Goal: Transaction & Acquisition: Purchase product/service

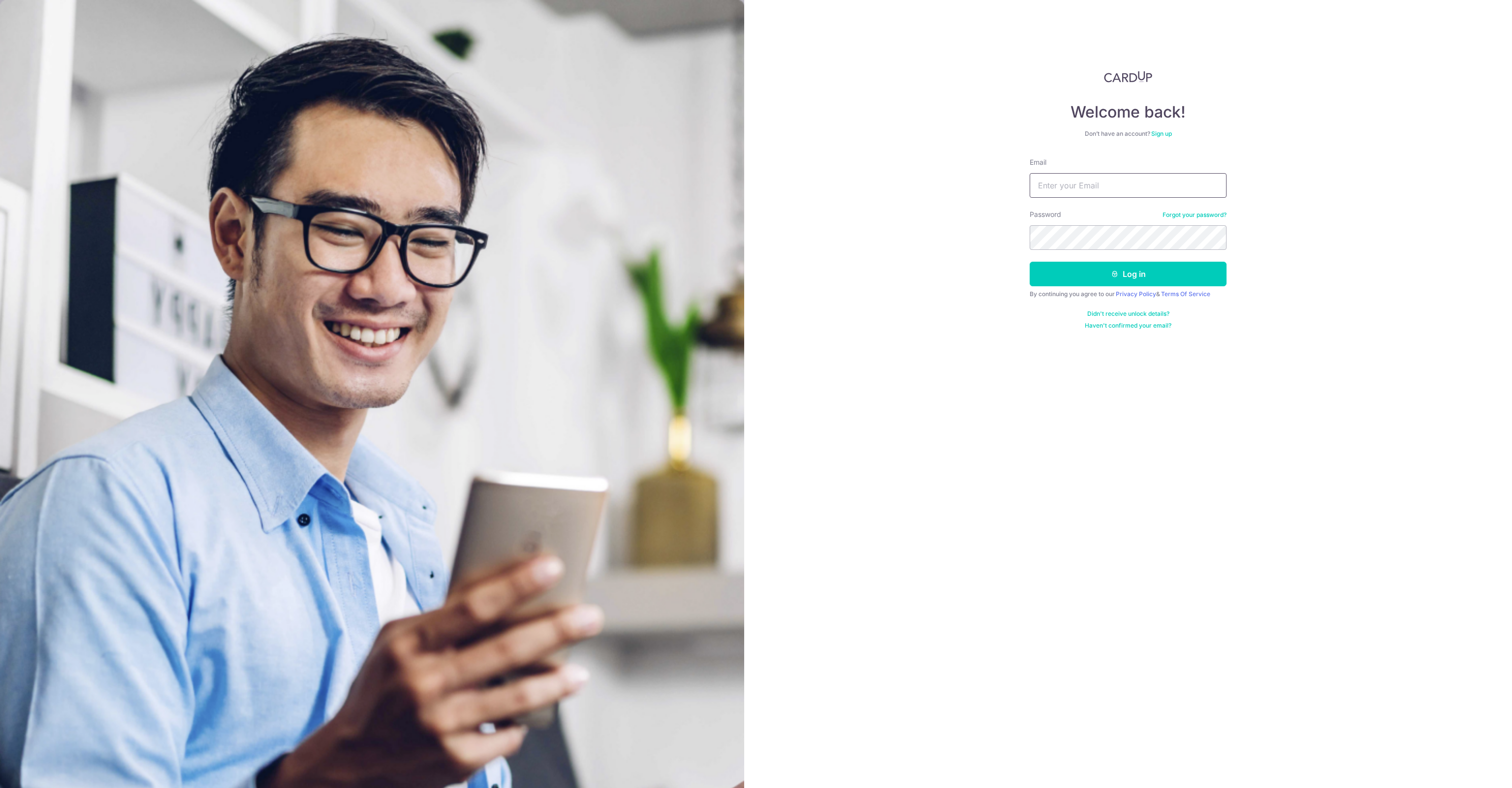
click at [1047, 190] on input "Email" at bounding box center [1128, 185] width 197 height 25
type input "[EMAIL_ADDRESS][DOMAIN_NAME]"
click at [1106, 276] on button "Log in" at bounding box center [1128, 274] width 197 height 25
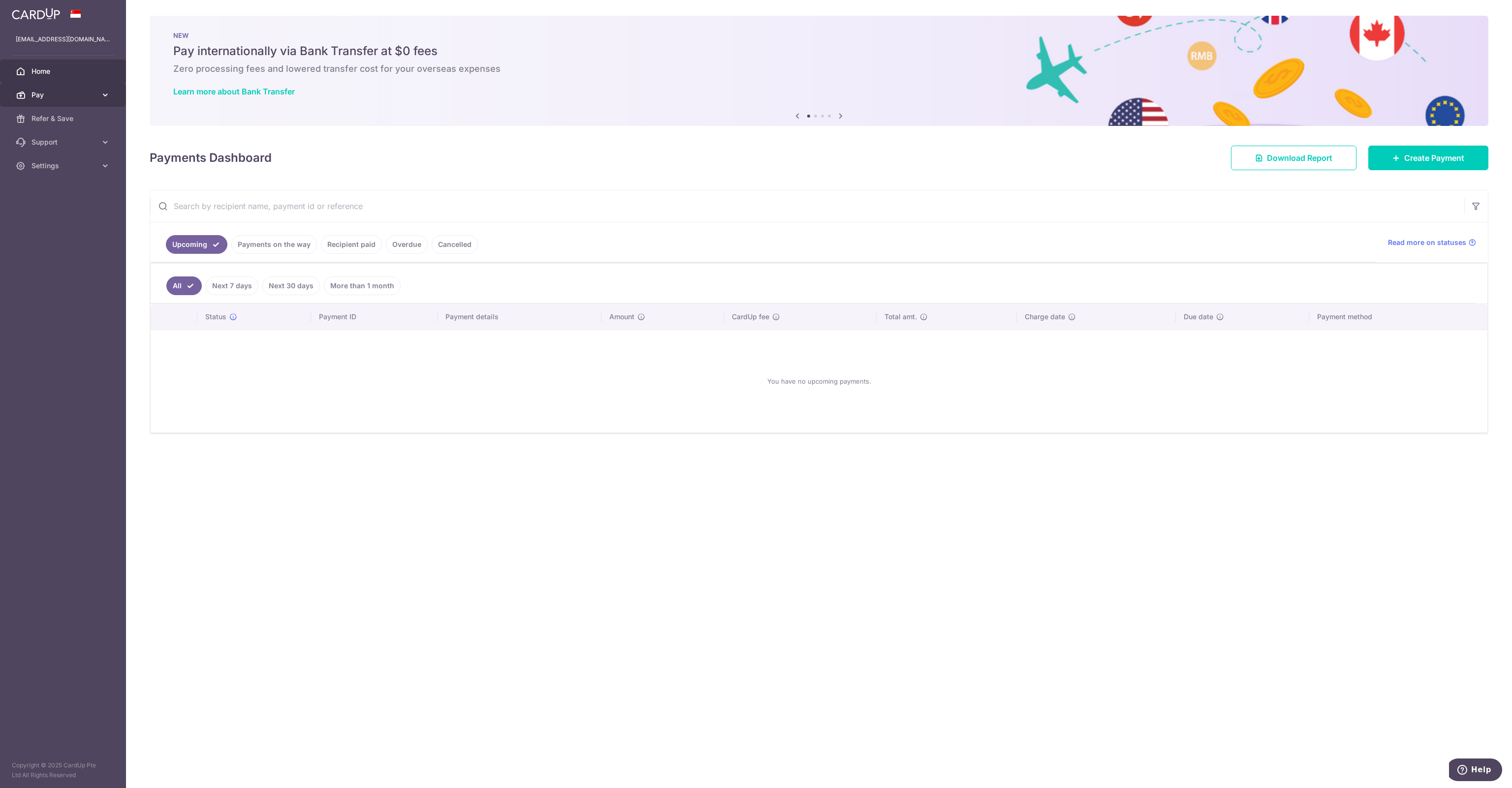
click at [104, 92] on icon at bounding box center [105, 94] width 10 height 10
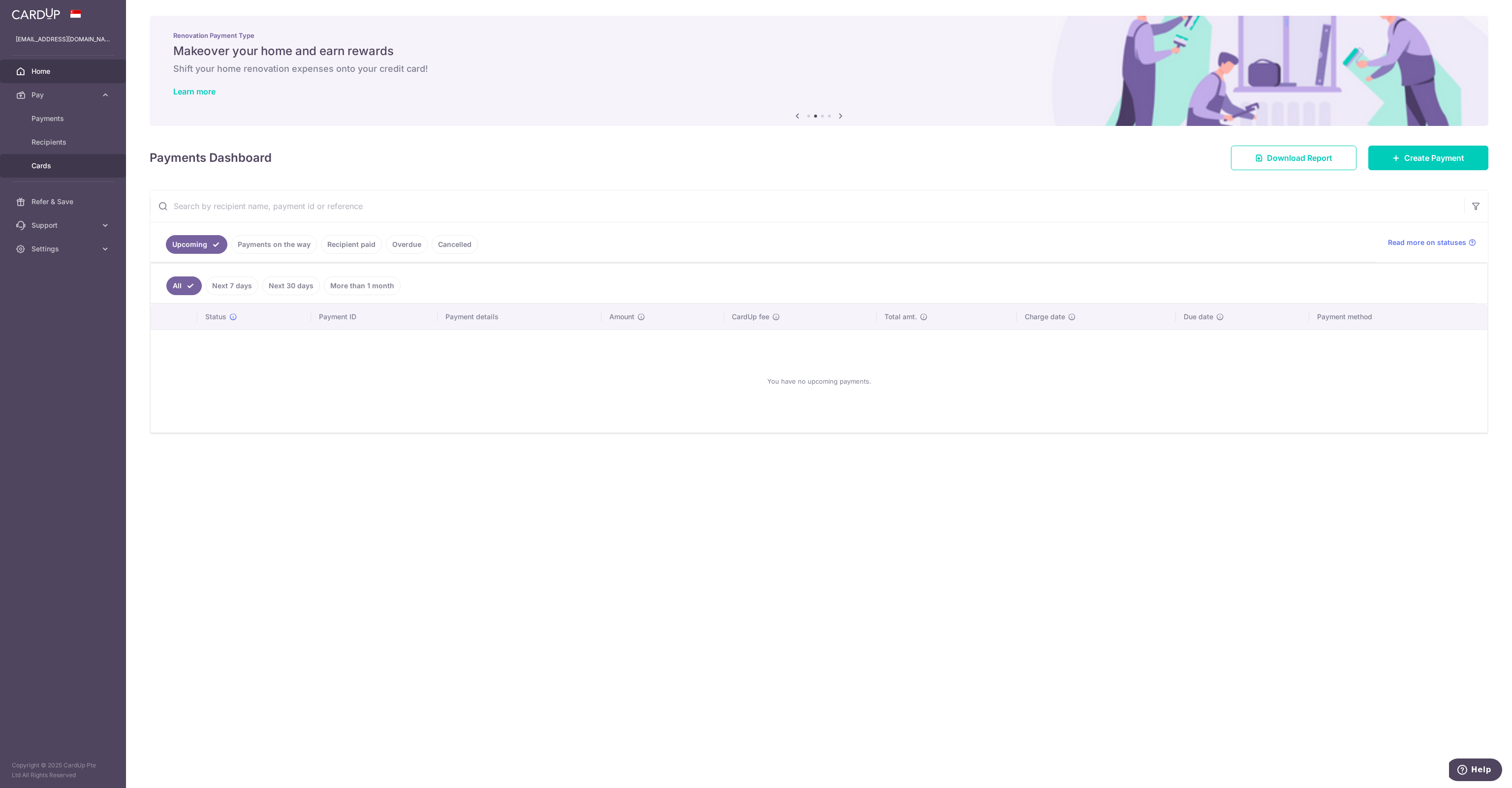
click at [39, 172] on link "Cards" at bounding box center [63, 165] width 126 height 23
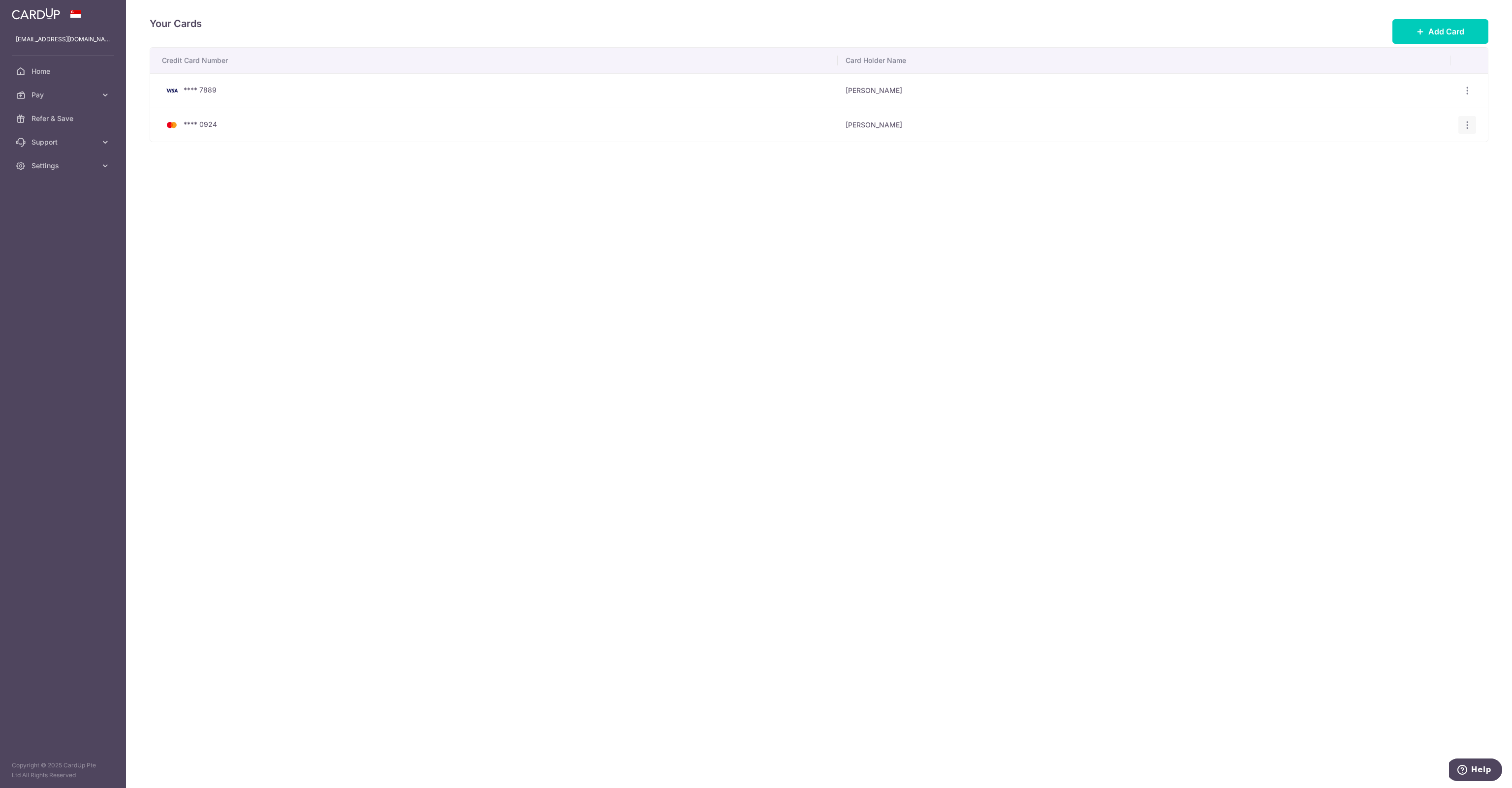
click at [1464, 128] on icon "button" at bounding box center [1467, 126] width 11 height 11
click at [1405, 173] on span "Delete" at bounding box center [1434, 175] width 67 height 12
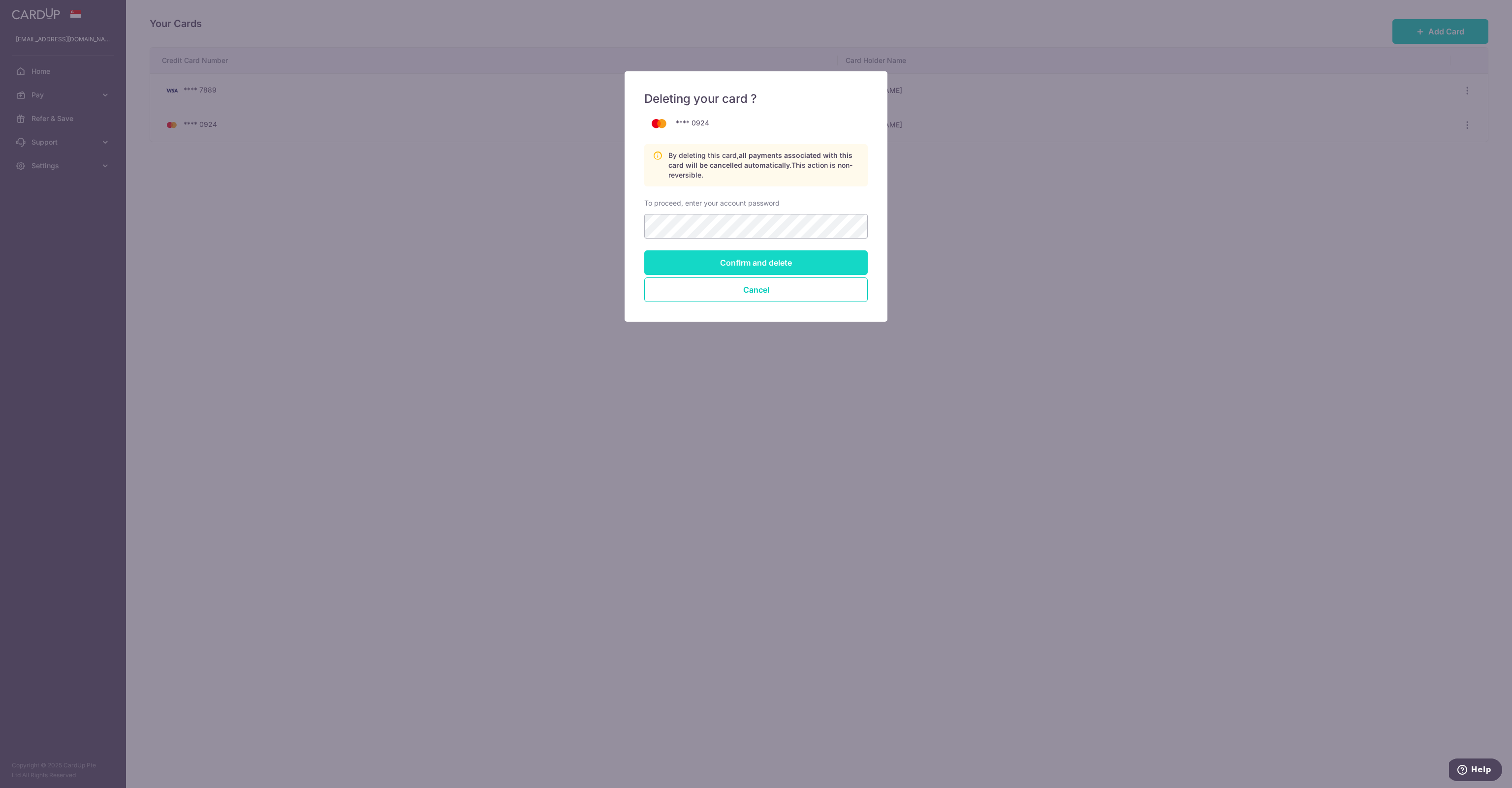
click at [756, 263] on input "Confirm and delete" at bounding box center [756, 263] width 224 height 25
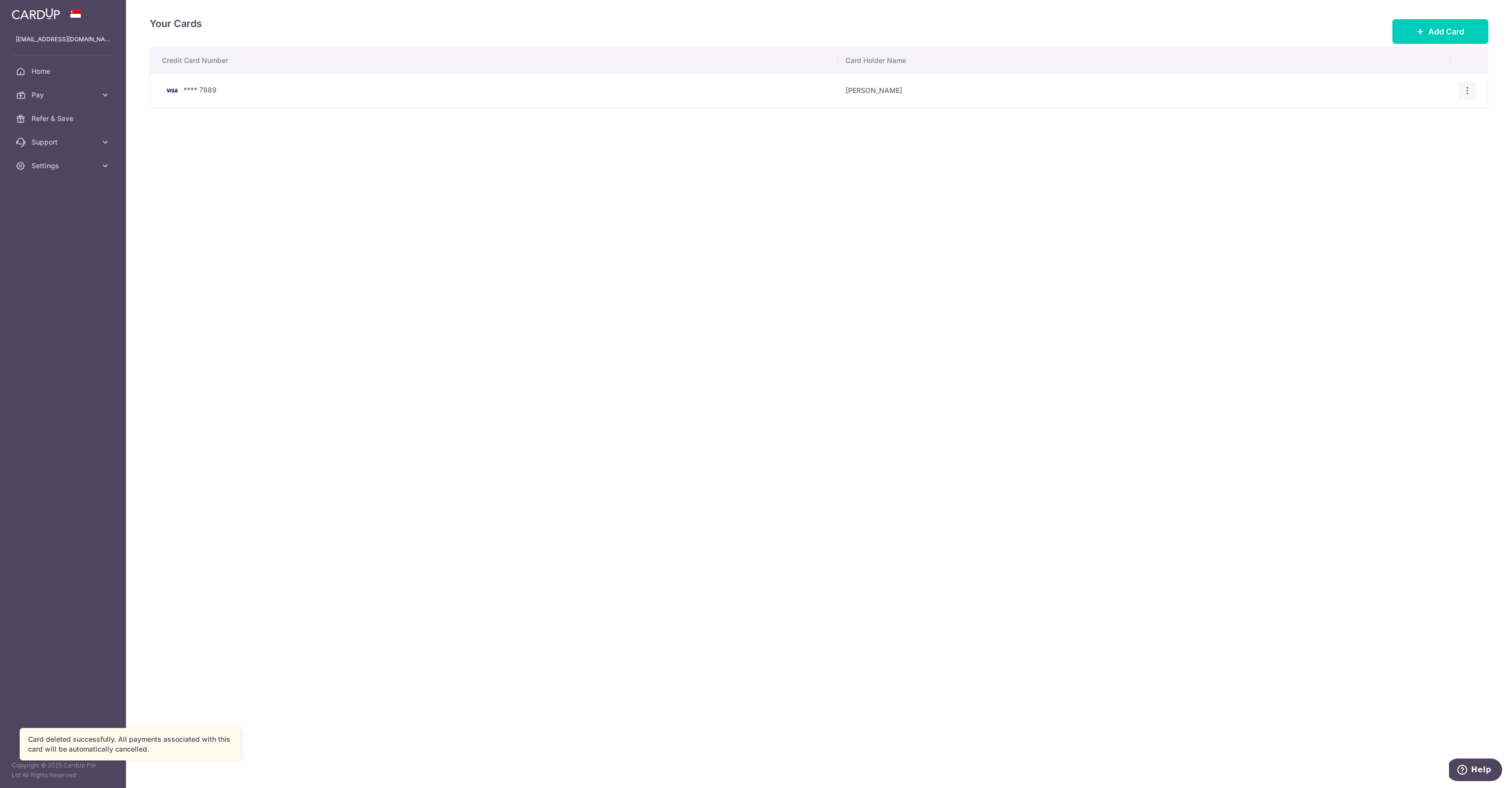
click at [1466, 93] on icon "button" at bounding box center [1467, 91] width 11 height 11
click at [1398, 138] on link "Delete" at bounding box center [1425, 141] width 102 height 23
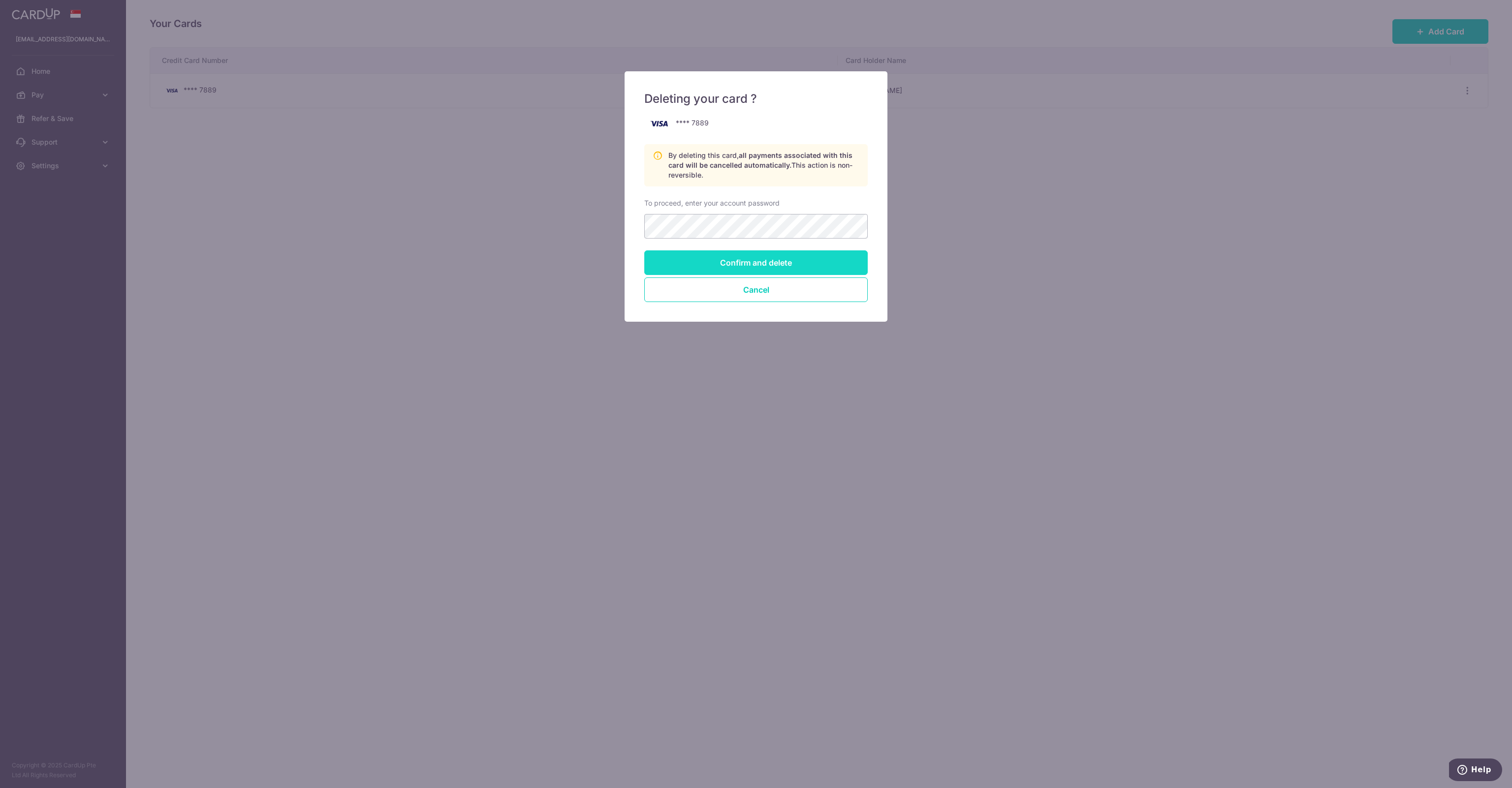
click at [744, 262] on input "Confirm and delete" at bounding box center [756, 263] width 224 height 25
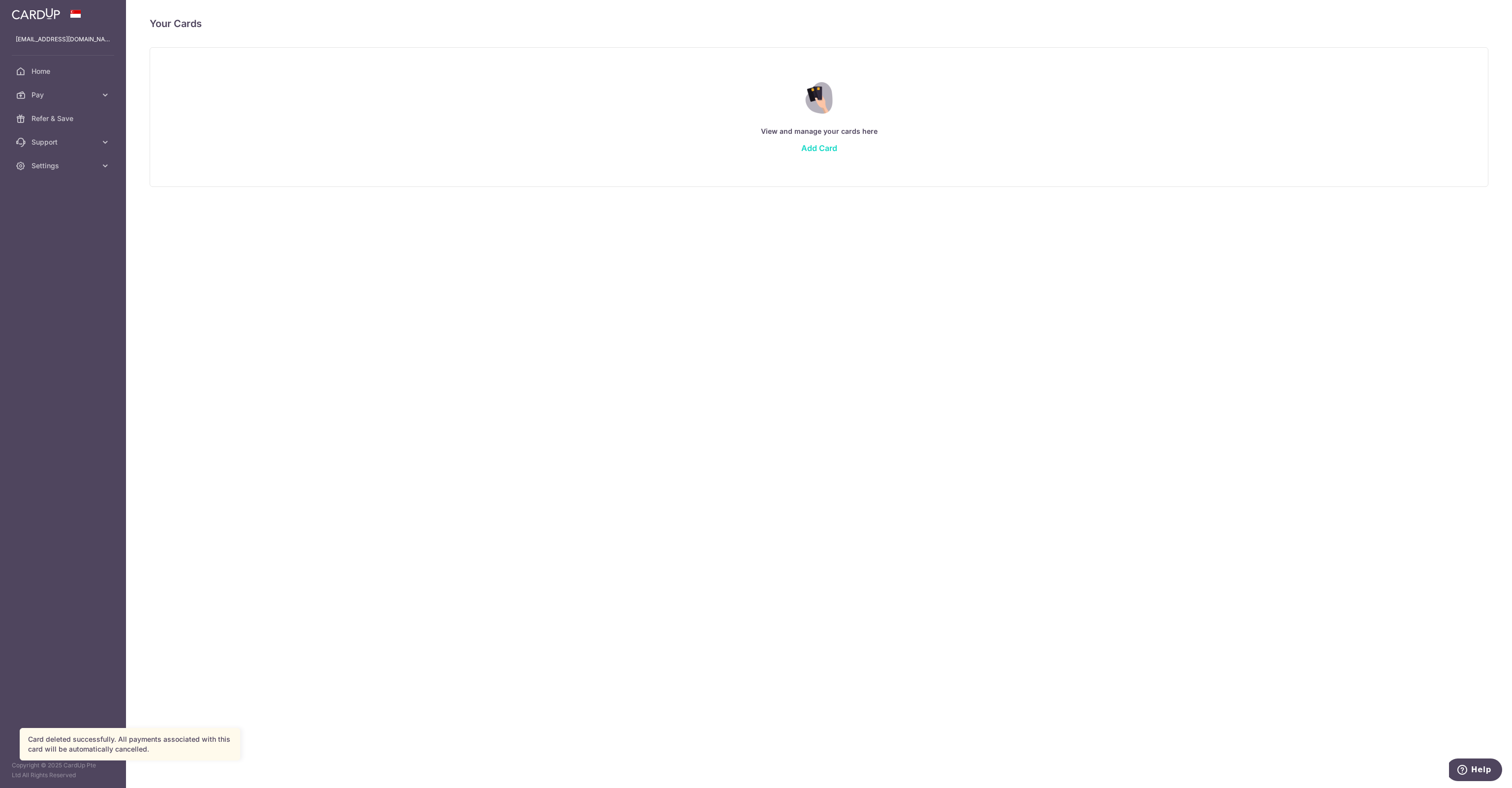
click at [825, 148] on link "Add Card" at bounding box center [819, 148] width 36 height 10
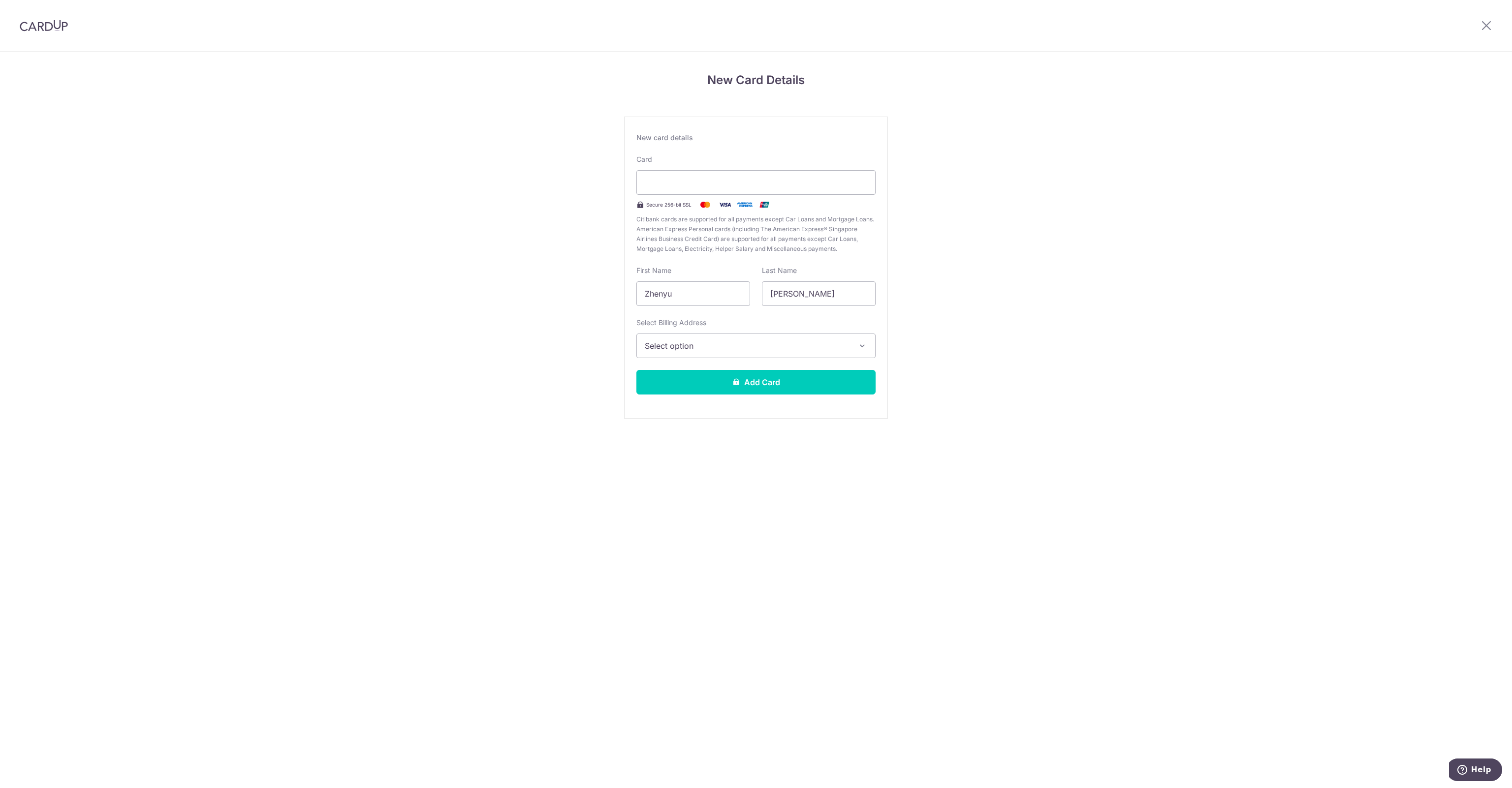
click at [855, 346] on button "Select option" at bounding box center [756, 346] width 239 height 25
click at [787, 418] on link "05-35, 150 Orchard Road, Singapore, Singapore, Singapore-238841" at bounding box center [756, 416] width 238 height 23
click at [754, 384] on button "Add Card" at bounding box center [756, 383] width 239 height 25
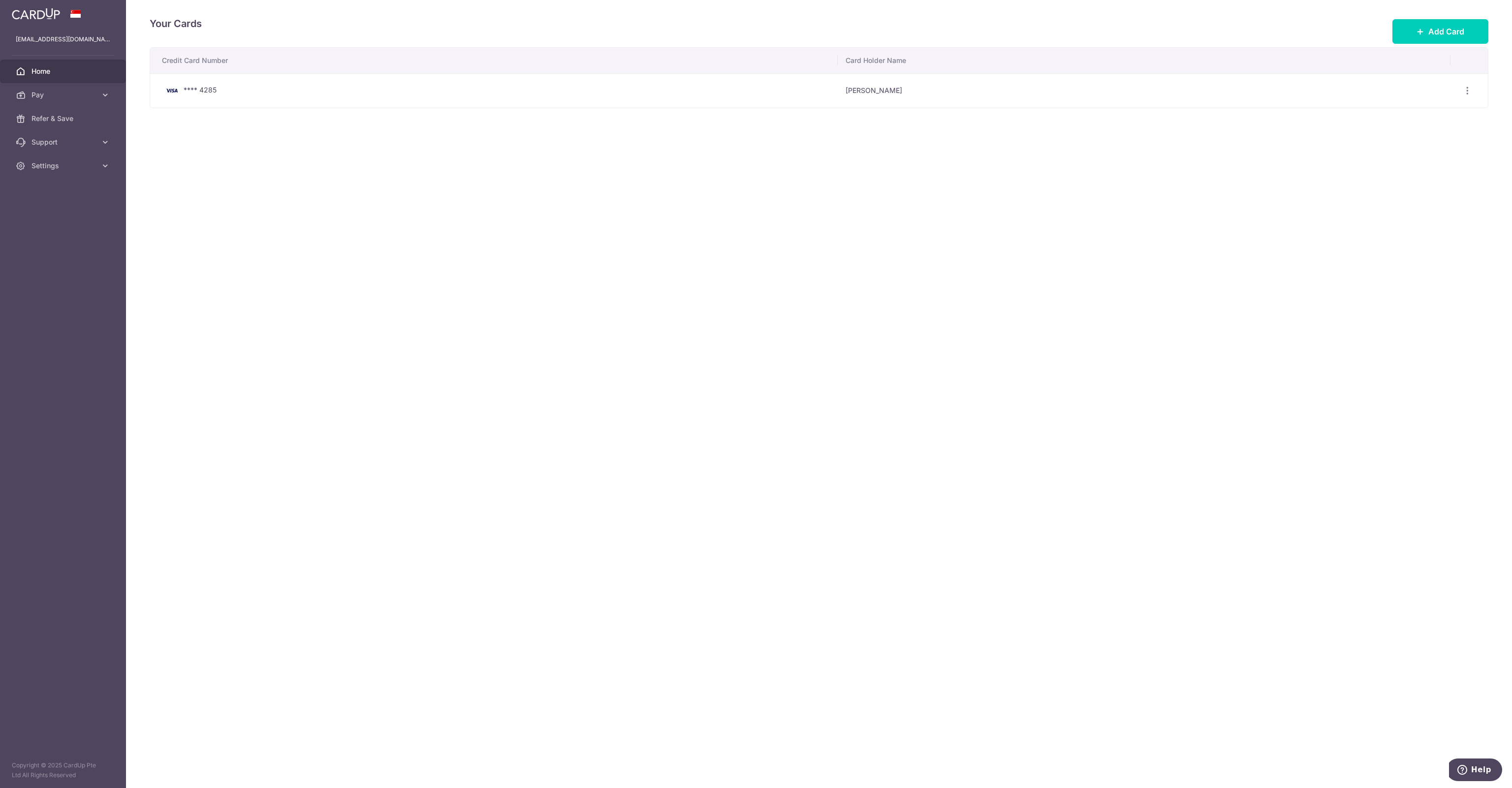
click at [50, 67] on span "Home" at bounding box center [64, 71] width 65 height 10
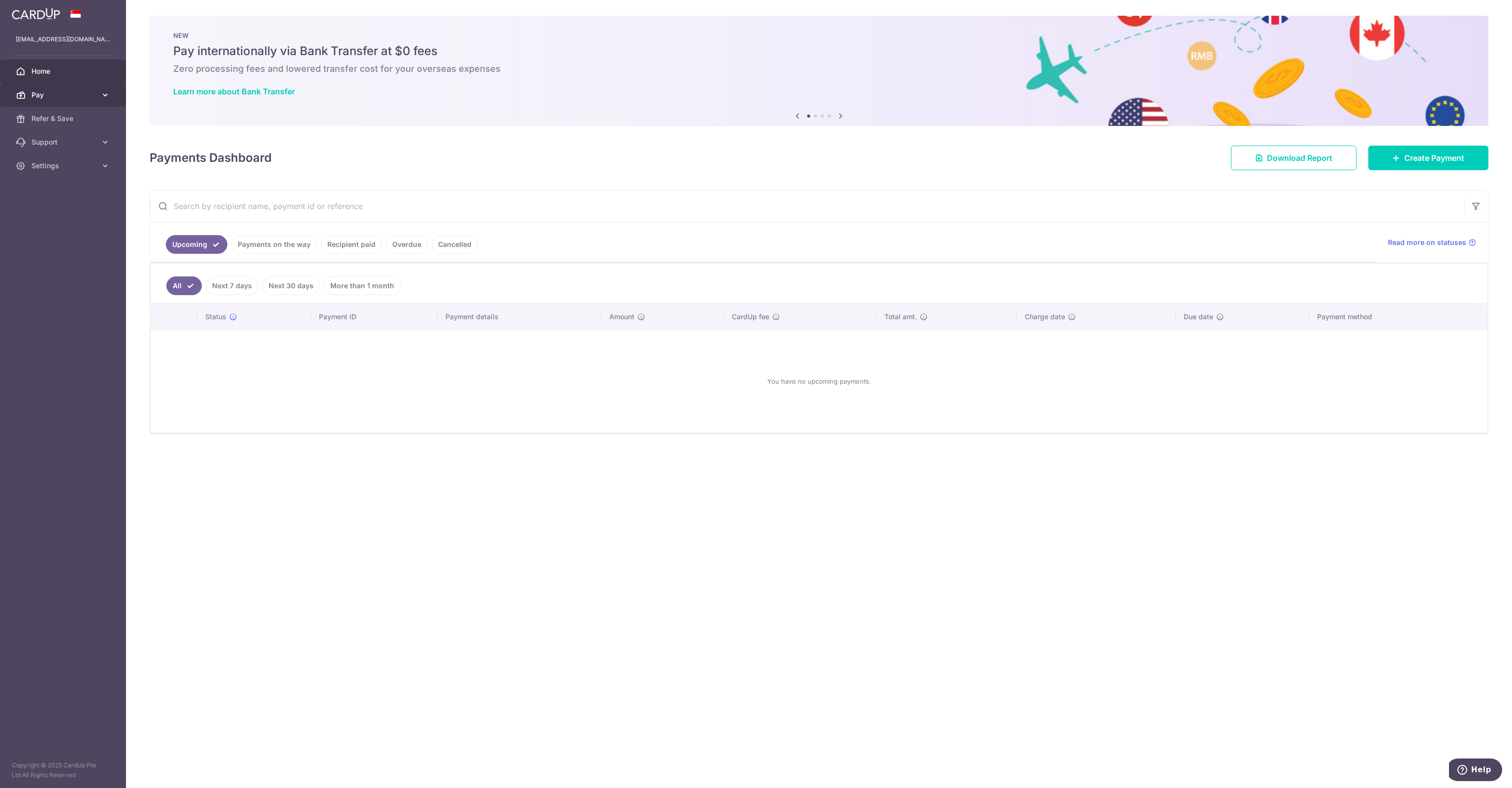
click at [40, 96] on span "Pay" at bounding box center [64, 94] width 65 height 10
click at [84, 251] on span "Settings" at bounding box center [64, 249] width 65 height 10
click at [41, 118] on span "Payments" at bounding box center [64, 119] width 65 height 10
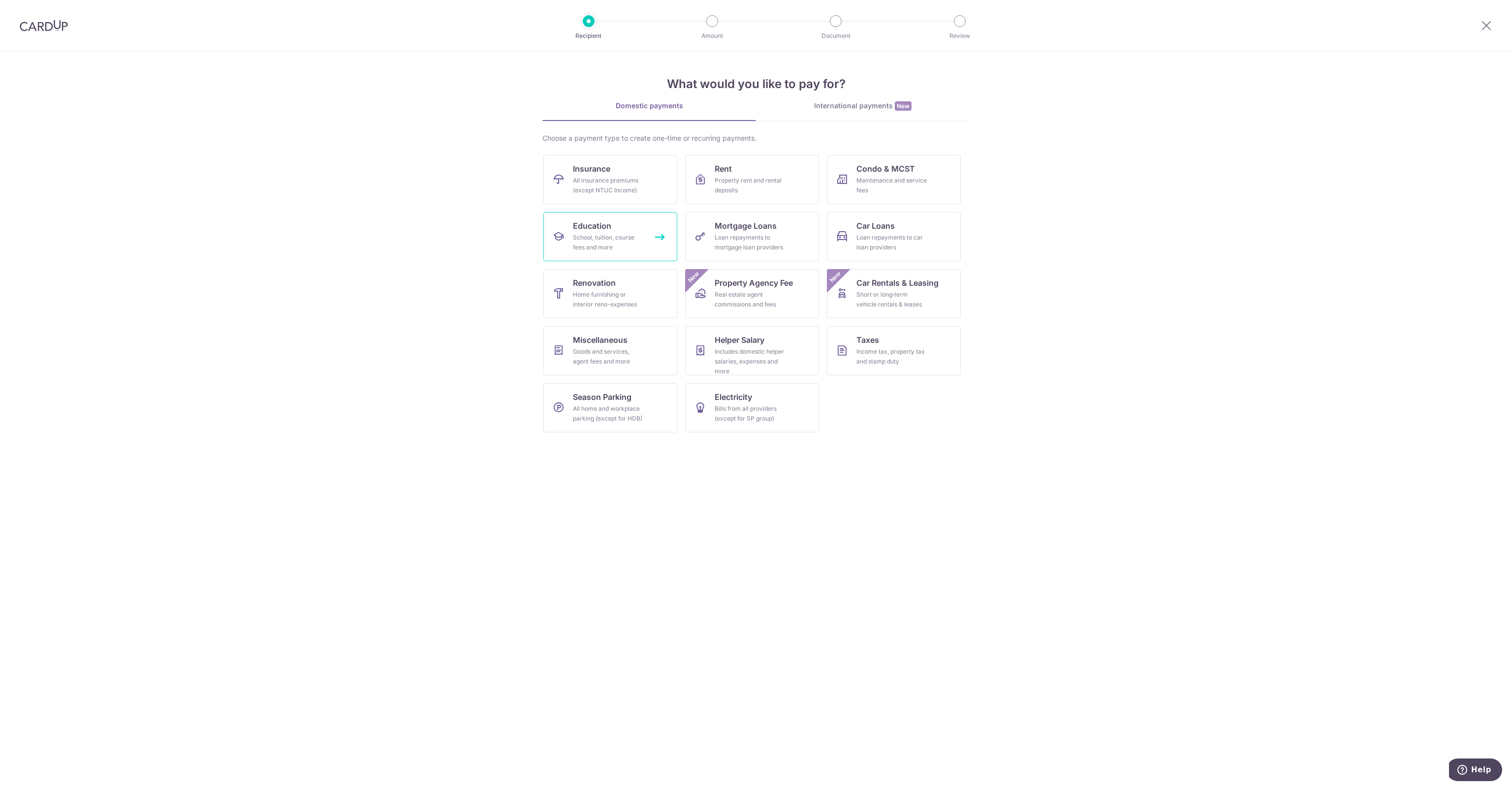
click at [578, 242] on div "School, tuition, course fees and more" at bounding box center [608, 243] width 71 height 20
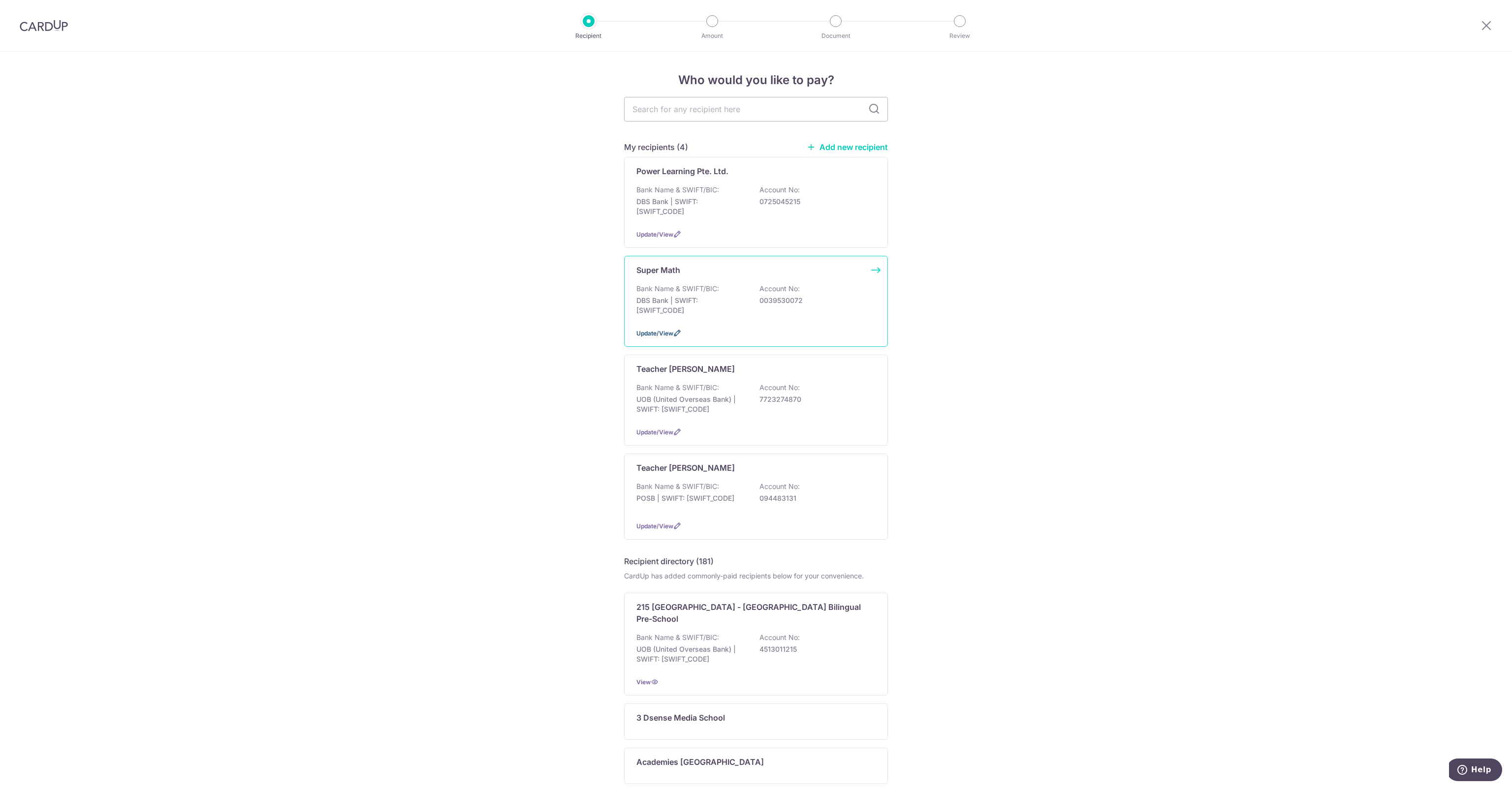
click at [644, 333] on span "Update/View" at bounding box center [654, 333] width 37 height 8
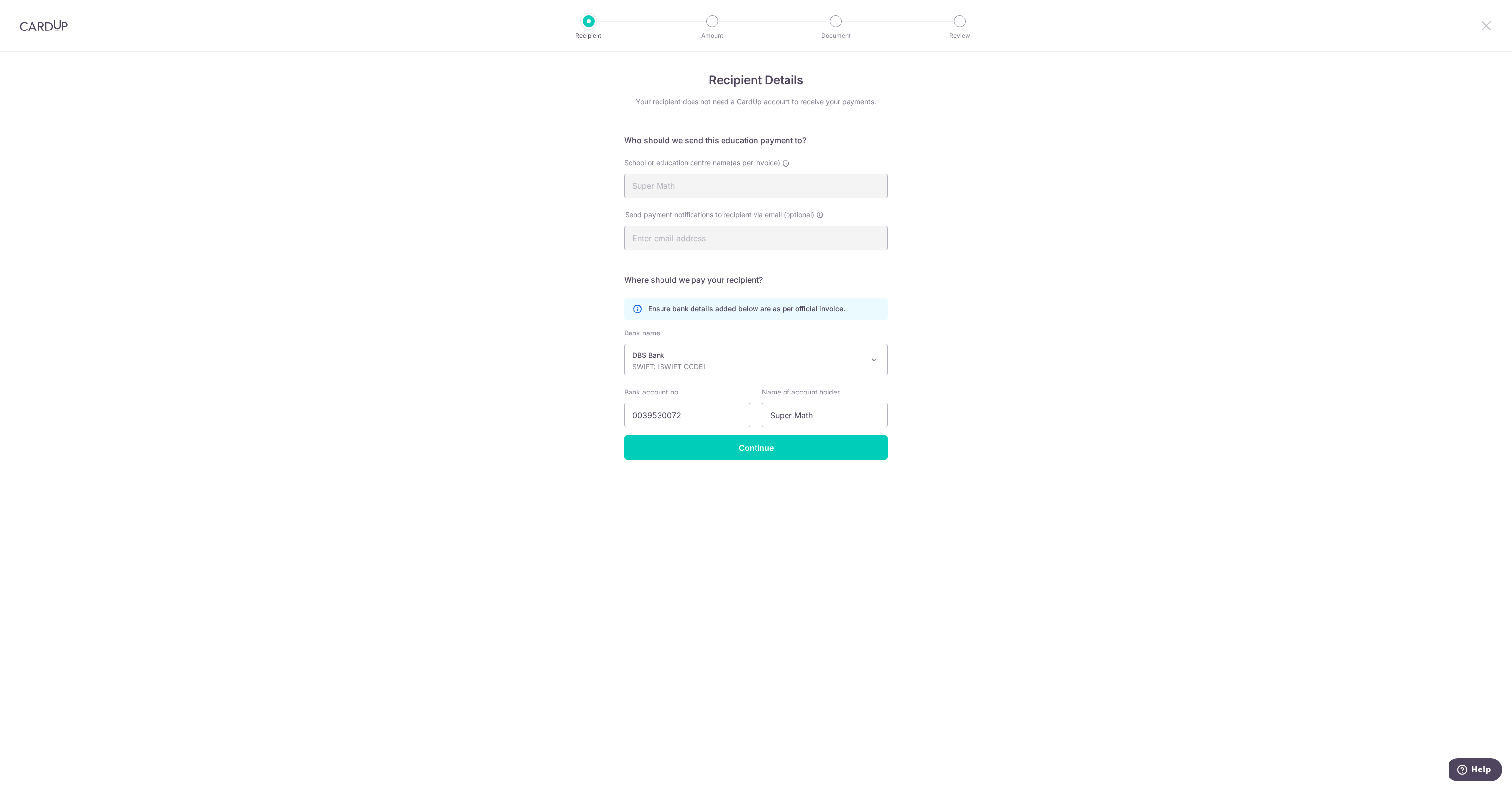
drag, startPoint x: 1486, startPoint y: 26, endPoint x: 805, endPoint y: 59, distance: 681.8
click at [1486, 26] on icon at bounding box center [1486, 25] width 12 height 12
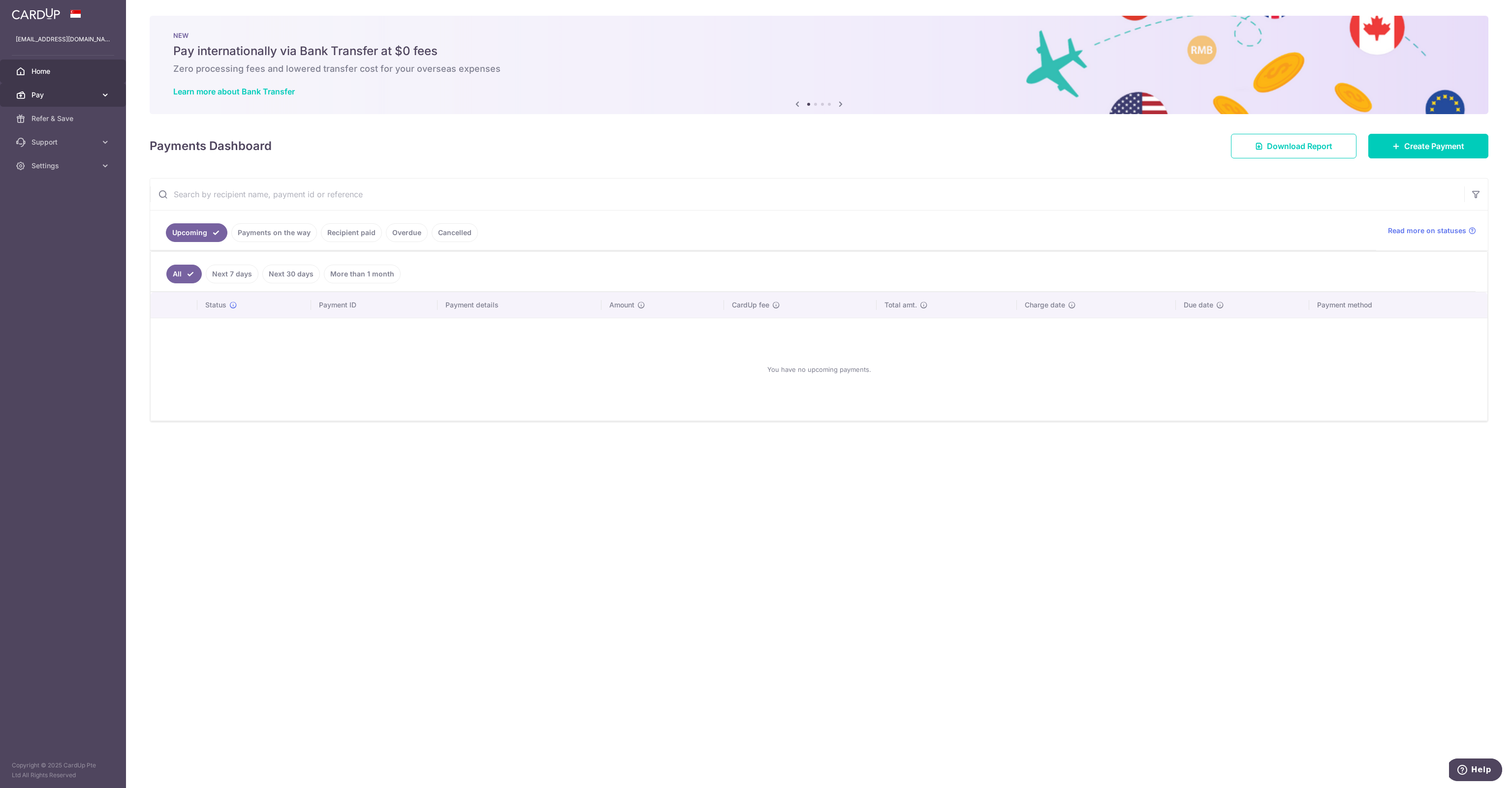
click at [38, 91] on span "Pay" at bounding box center [64, 94] width 65 height 10
click at [41, 142] on span "Recipients" at bounding box center [64, 142] width 65 height 10
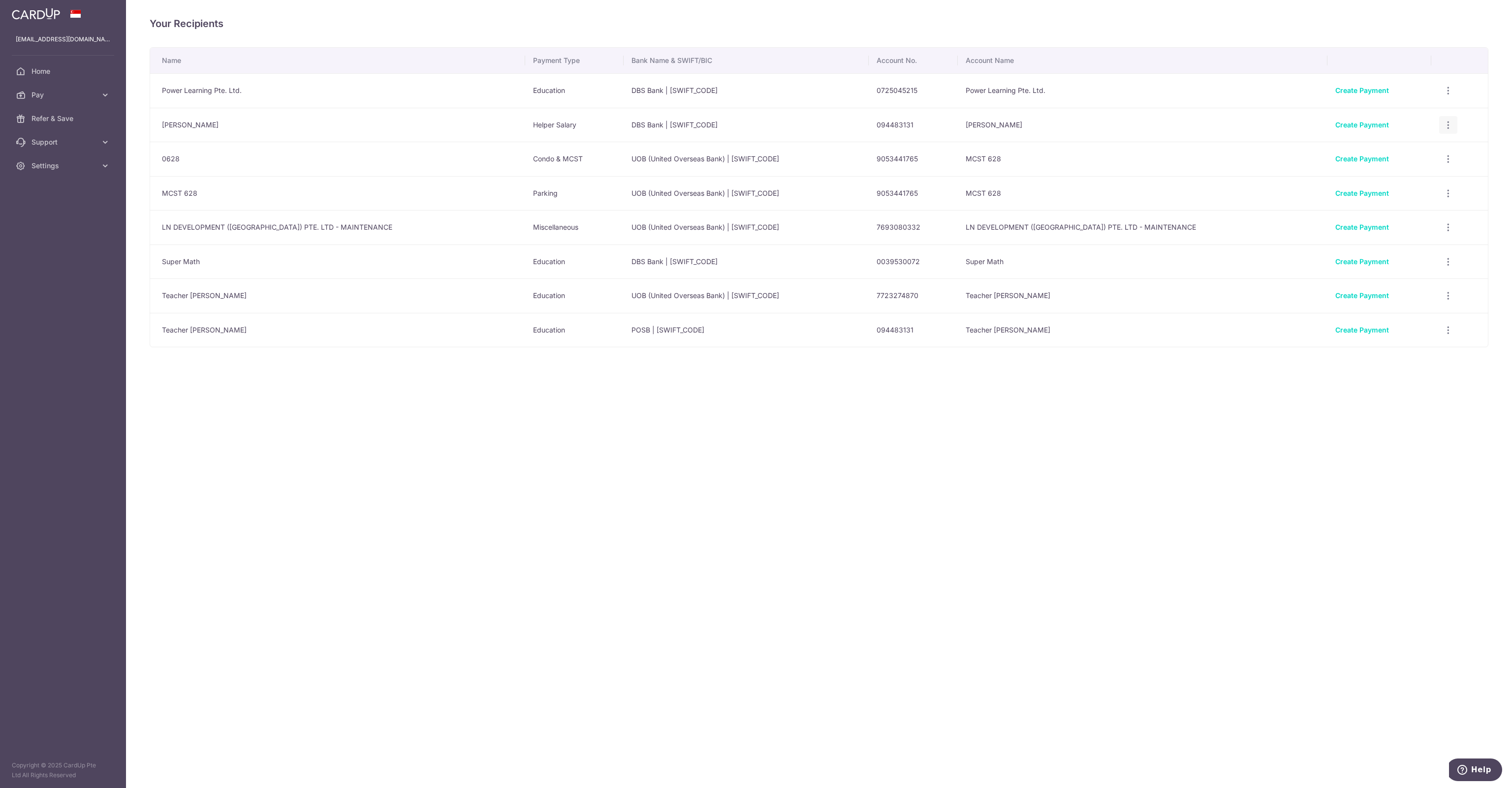
click at [1443, 127] on icon "button" at bounding box center [1449, 126] width 11 height 11
click at [1394, 150] on span "View/Edit" at bounding box center [1416, 152] width 67 height 12
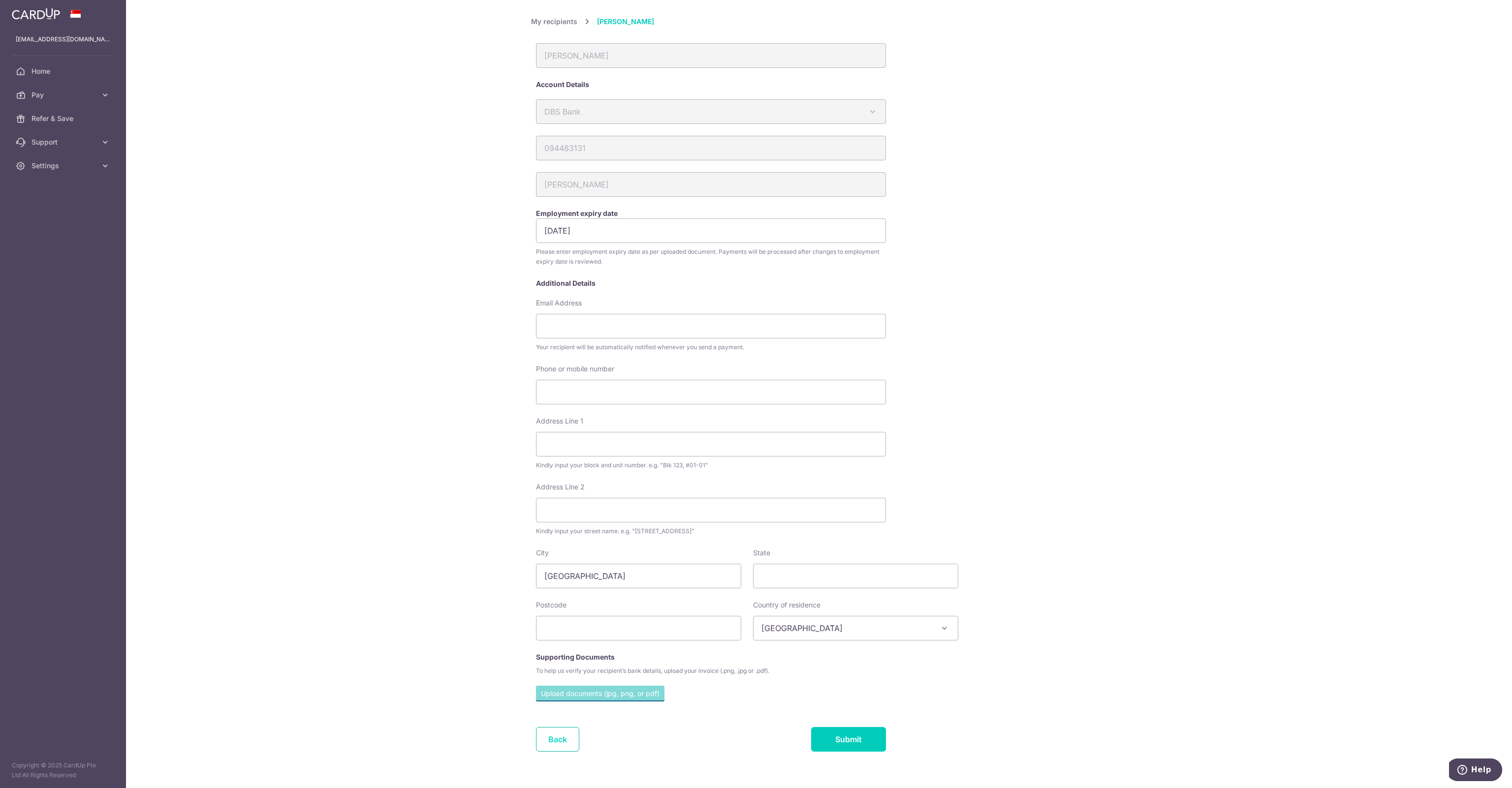
click at [567, 740] on link "Back" at bounding box center [558, 739] width 43 height 25
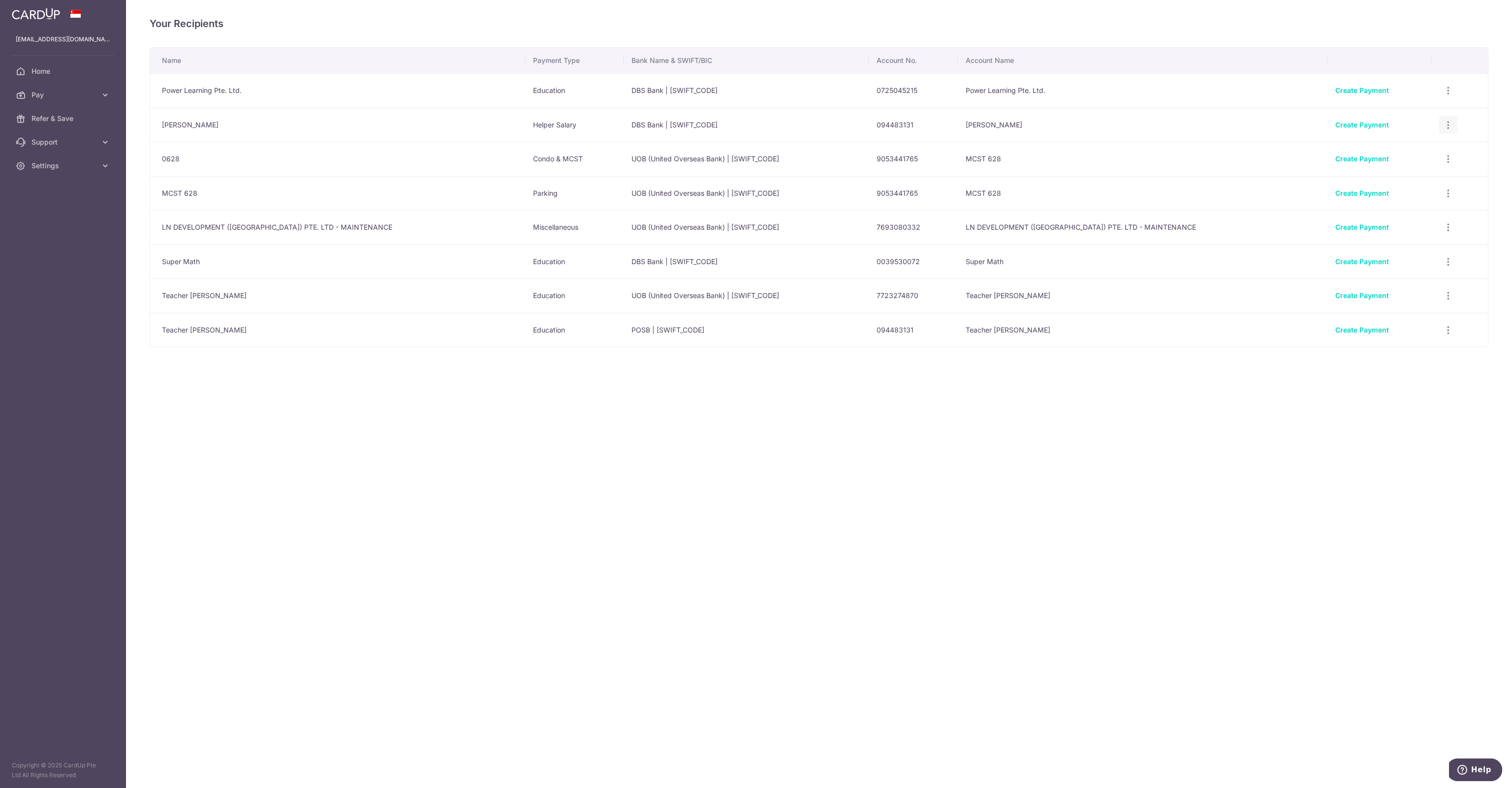
click at [1443, 128] on icon "button" at bounding box center [1449, 126] width 11 height 11
click at [950, 434] on div "Your Recipients Name Payment Type Bank Name & SWIFT/BIC Account No. Account Nam…" at bounding box center [819, 394] width 1386 height 788
click at [1443, 294] on icon "button" at bounding box center [1449, 296] width 11 height 11
click at [48, 72] on span "Home" at bounding box center [64, 71] width 65 height 10
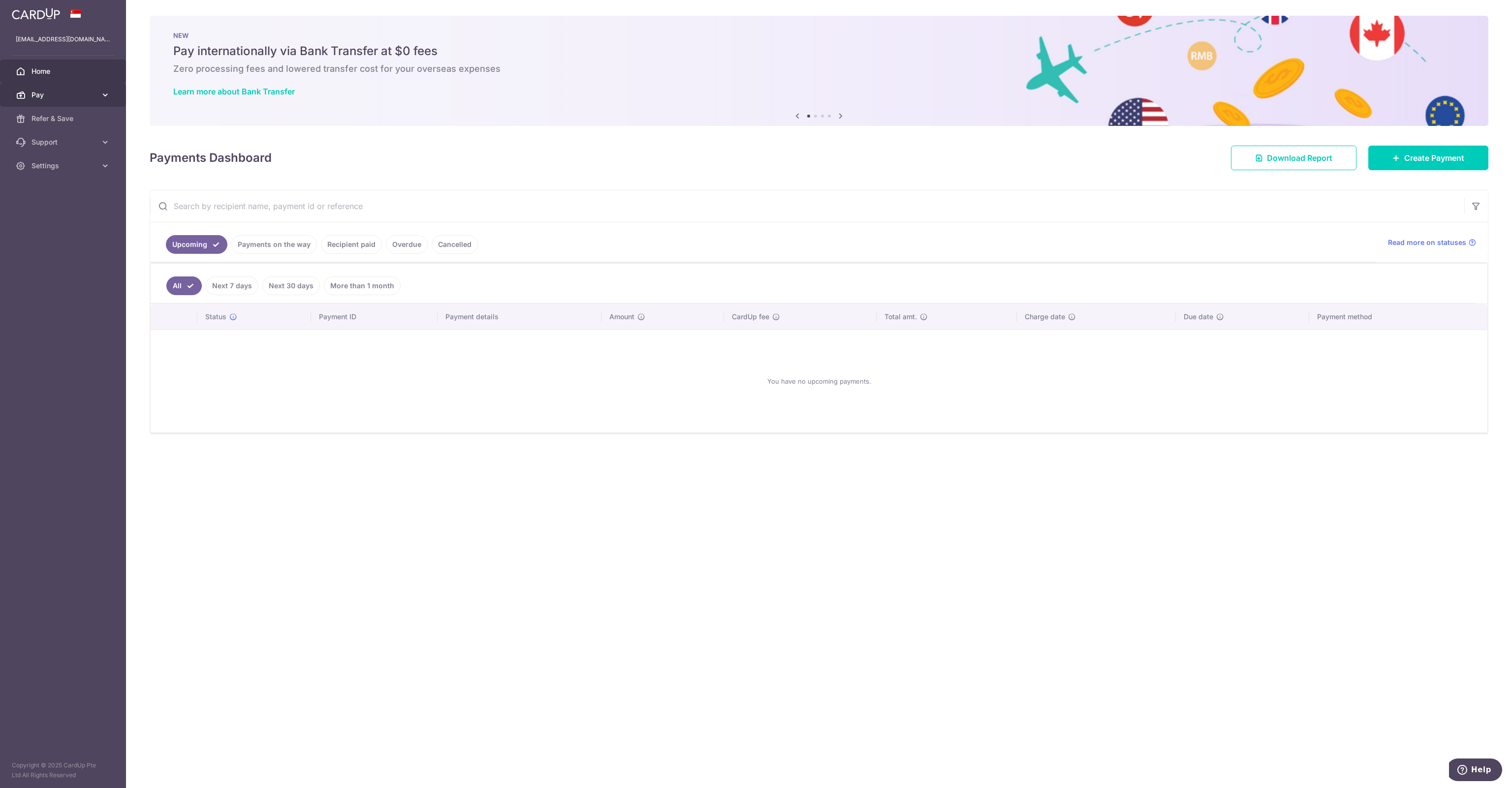
click at [39, 93] on span "Pay" at bounding box center [64, 94] width 65 height 10
click at [44, 118] on span "Payments" at bounding box center [64, 119] width 65 height 10
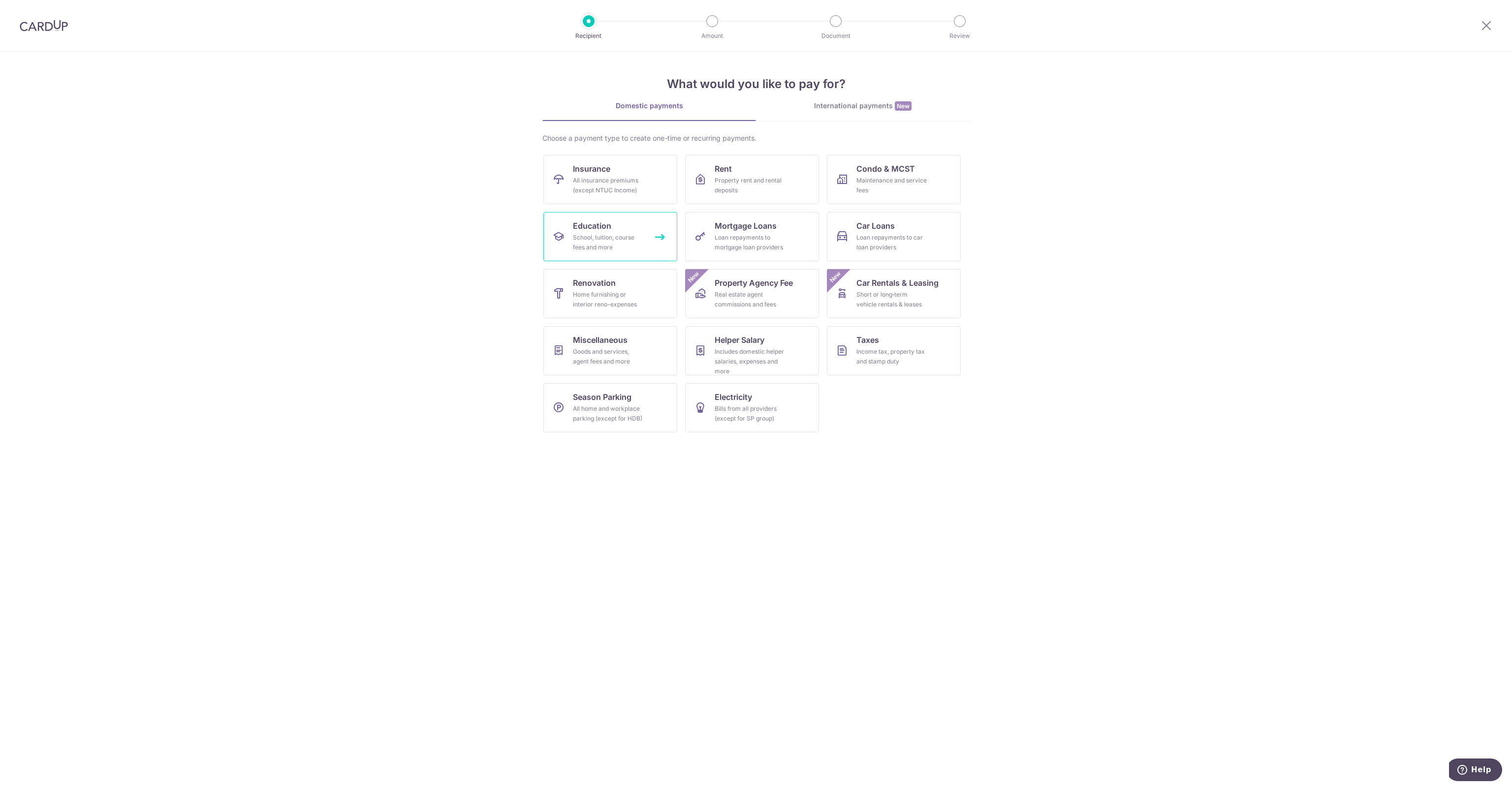
click at [622, 236] on div "School, tuition, course fees and more" at bounding box center [608, 243] width 71 height 20
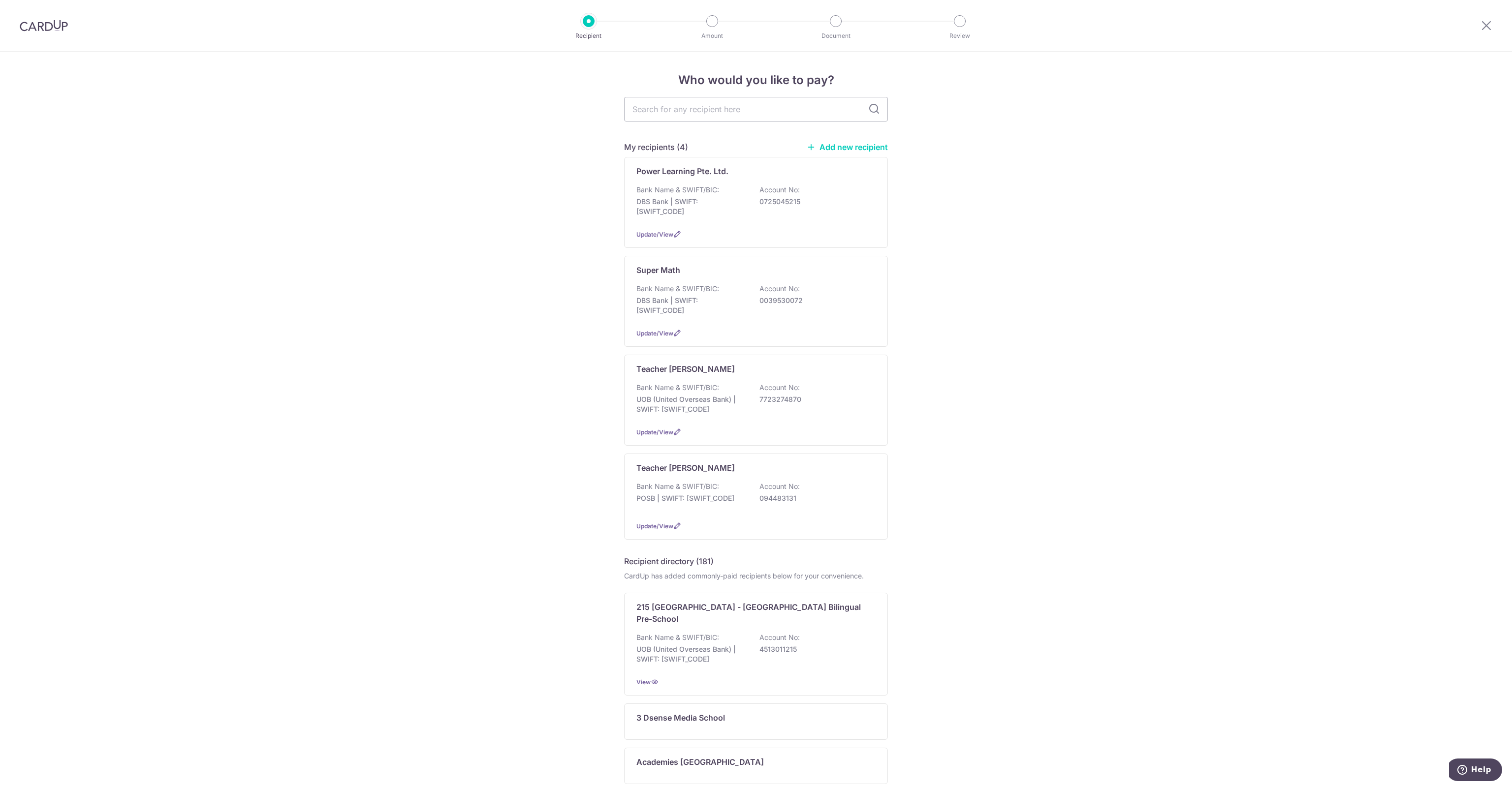
click at [829, 147] on link "Add new recipient" at bounding box center [847, 147] width 81 height 10
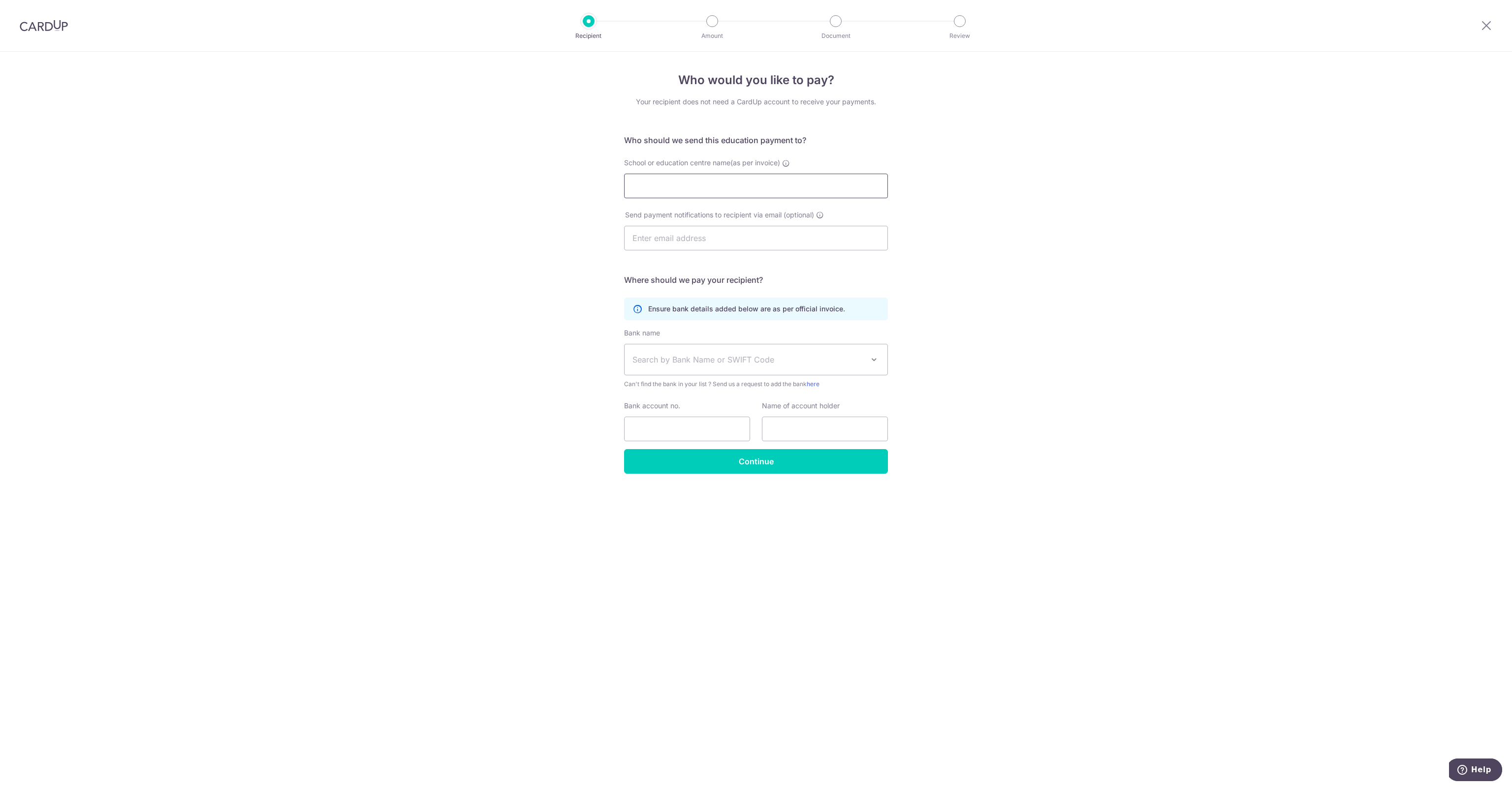
click at [687, 190] on input "School or education centre name(as per invoice)" at bounding box center [755, 186] width 264 height 25
type input "Teacher [PERSON_NAME]"
click at [1011, 245] on div "Who would you like to pay? Your recipient does not need a CardUp account to rec…" at bounding box center [756, 420] width 1512 height 736
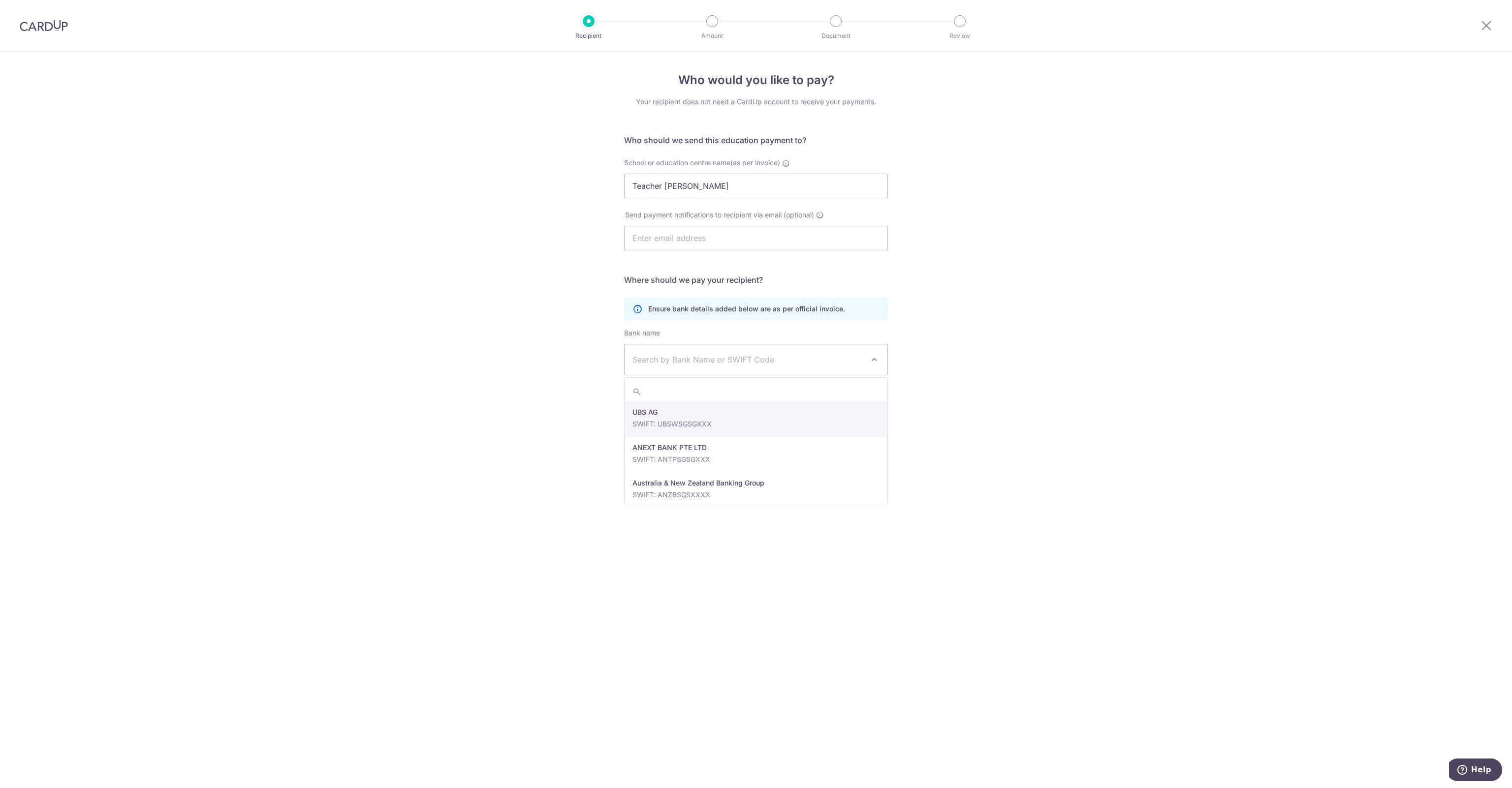
click at [860, 356] on span "Search by Bank Name or SWIFT Code" at bounding box center [748, 360] width 231 height 12
type input "uob"
select select "18"
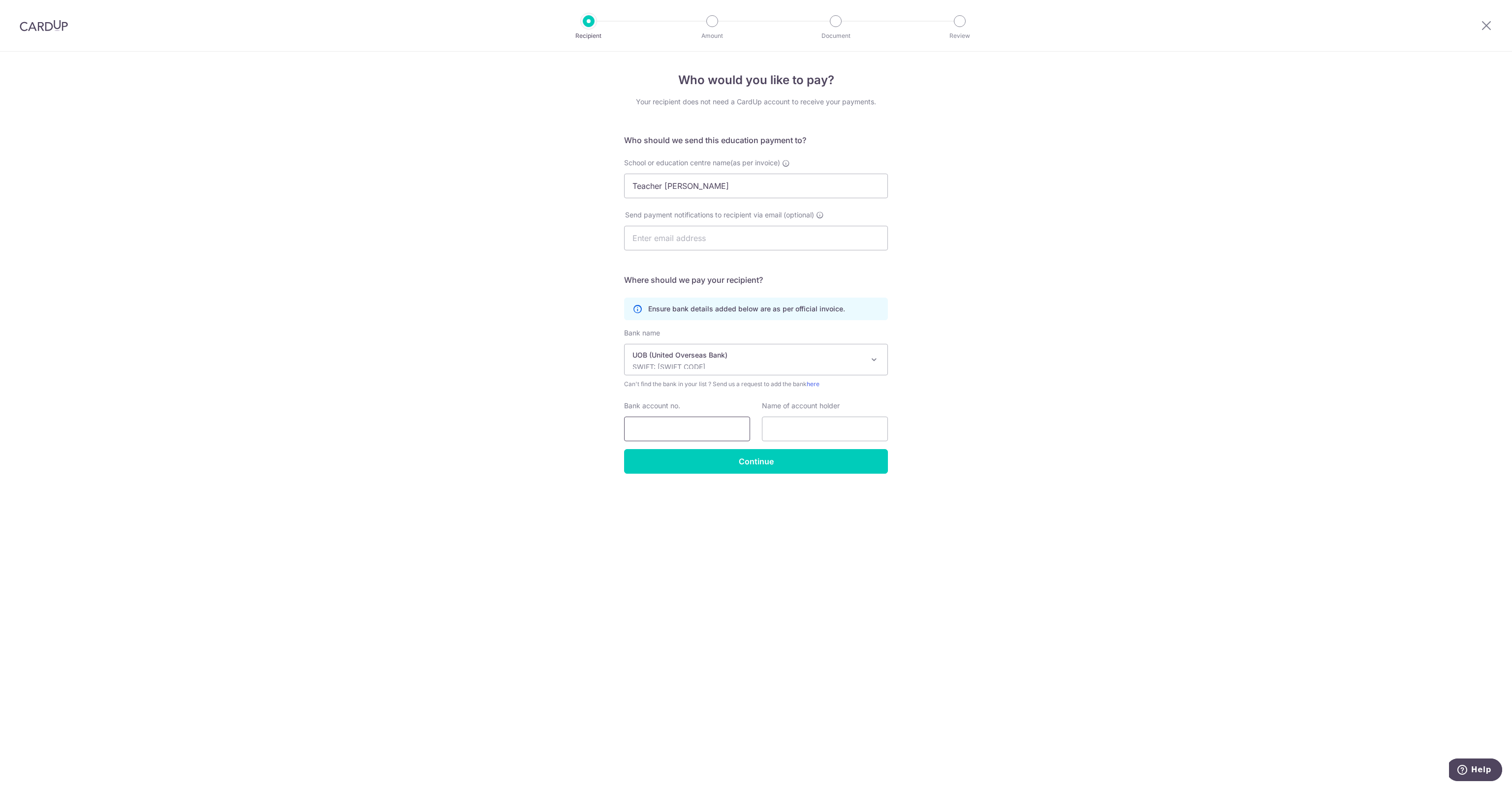
click at [660, 432] on input "Bank account no." at bounding box center [687, 429] width 126 height 25
type input "7723028543"
drag, startPoint x: 843, startPoint y: 429, endPoint x: 849, endPoint y: 431, distance: 6.3
click at [843, 429] on input "text" at bounding box center [825, 429] width 126 height 25
type input "T"
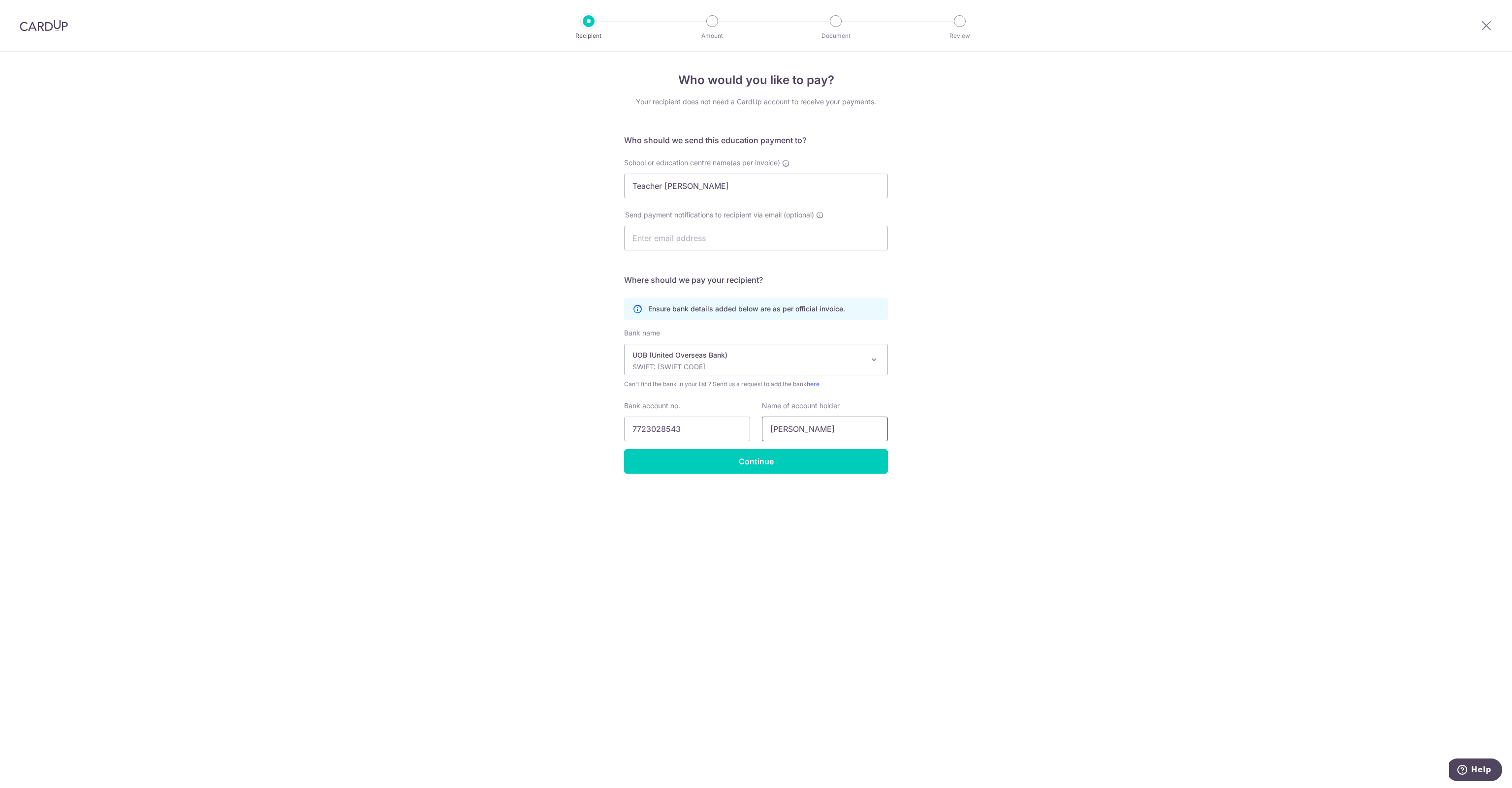
type input "[PERSON_NAME]"
click at [591, 404] on div "Who would you like to pay? Your recipient does not need a CardUp account to rec…" at bounding box center [756, 420] width 1512 height 736
click at [782, 465] on input "Continue" at bounding box center [755, 462] width 264 height 25
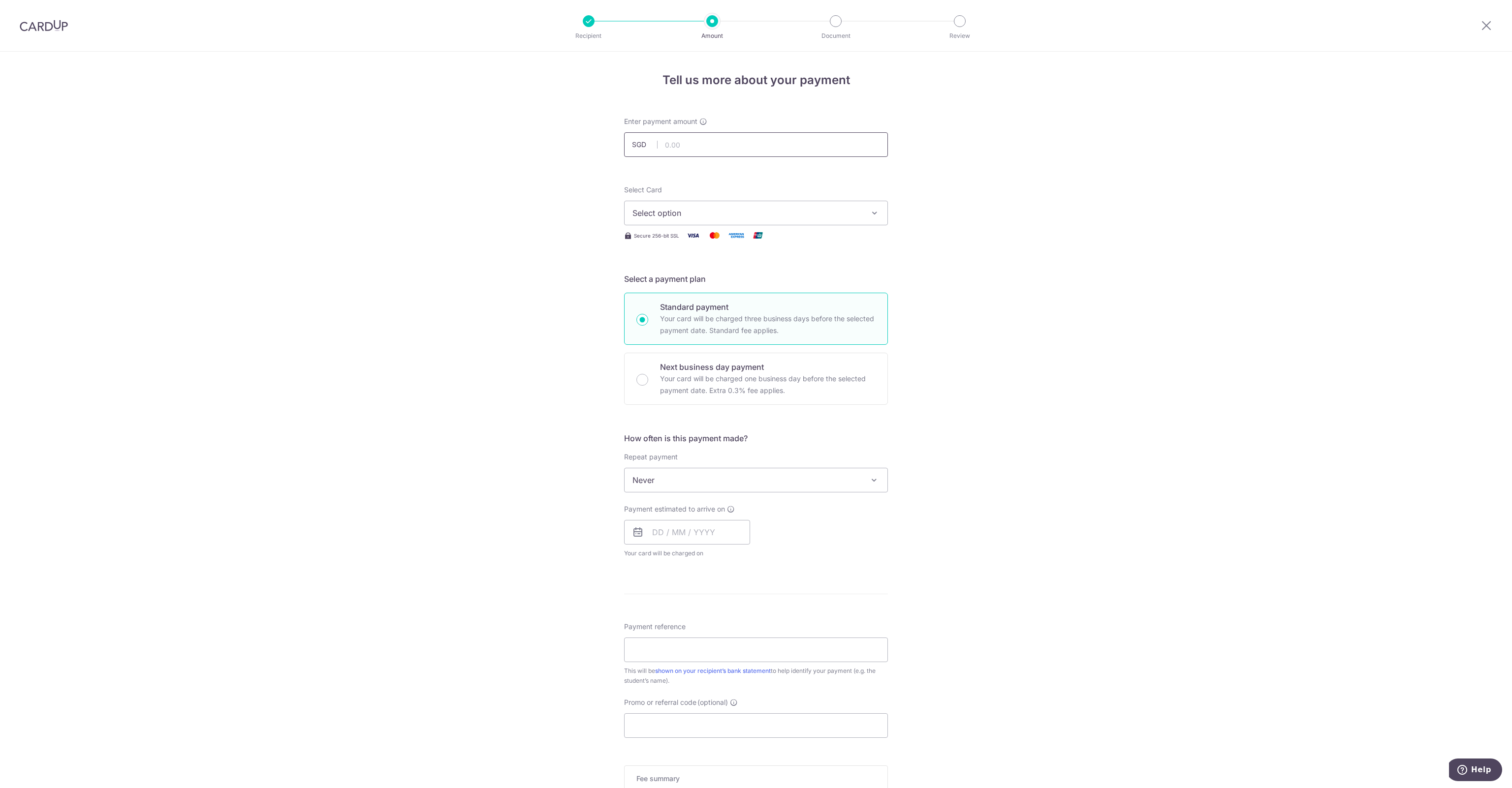
click at [695, 140] on input "text" at bounding box center [755, 145] width 264 height 25
type input "49.10"
click at [368, 187] on div "Tell us more about your payment Enter payment amount SGD 49.10 49.10 Recipient …" at bounding box center [756, 496] width 1512 height 890
click at [831, 215] on span "Select option" at bounding box center [747, 213] width 230 height 12
click at [772, 279] on span "**** 4285" at bounding box center [756, 283] width 247 height 12
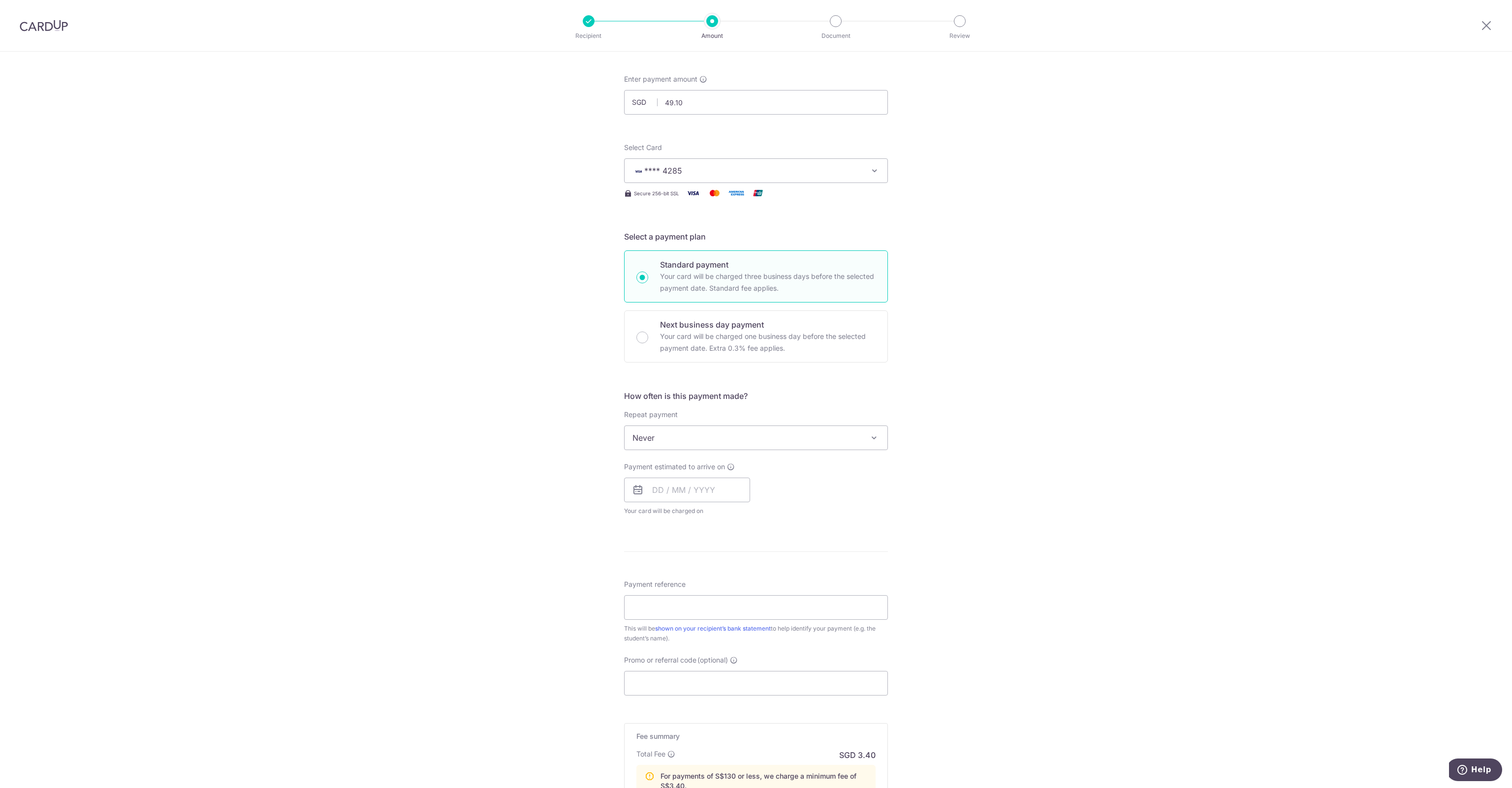
scroll to position [99, 0]
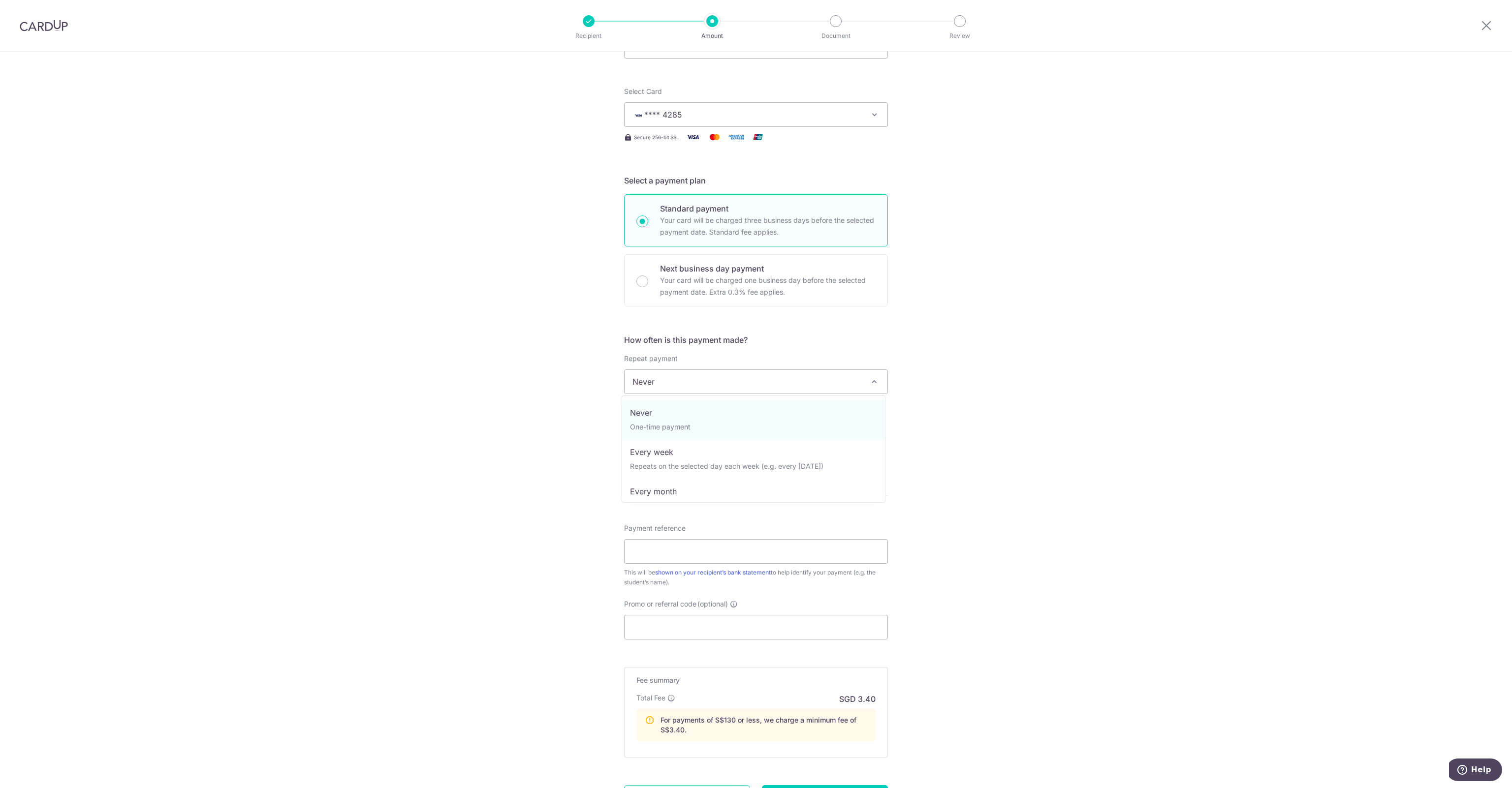
click at [791, 383] on span "Never" at bounding box center [756, 382] width 263 height 23
select select "2"
click at [674, 434] on input "text" at bounding box center [687, 434] width 126 height 25
click at [718, 526] on link "11" at bounding box center [723, 523] width 16 height 16
type input "[DATE]"
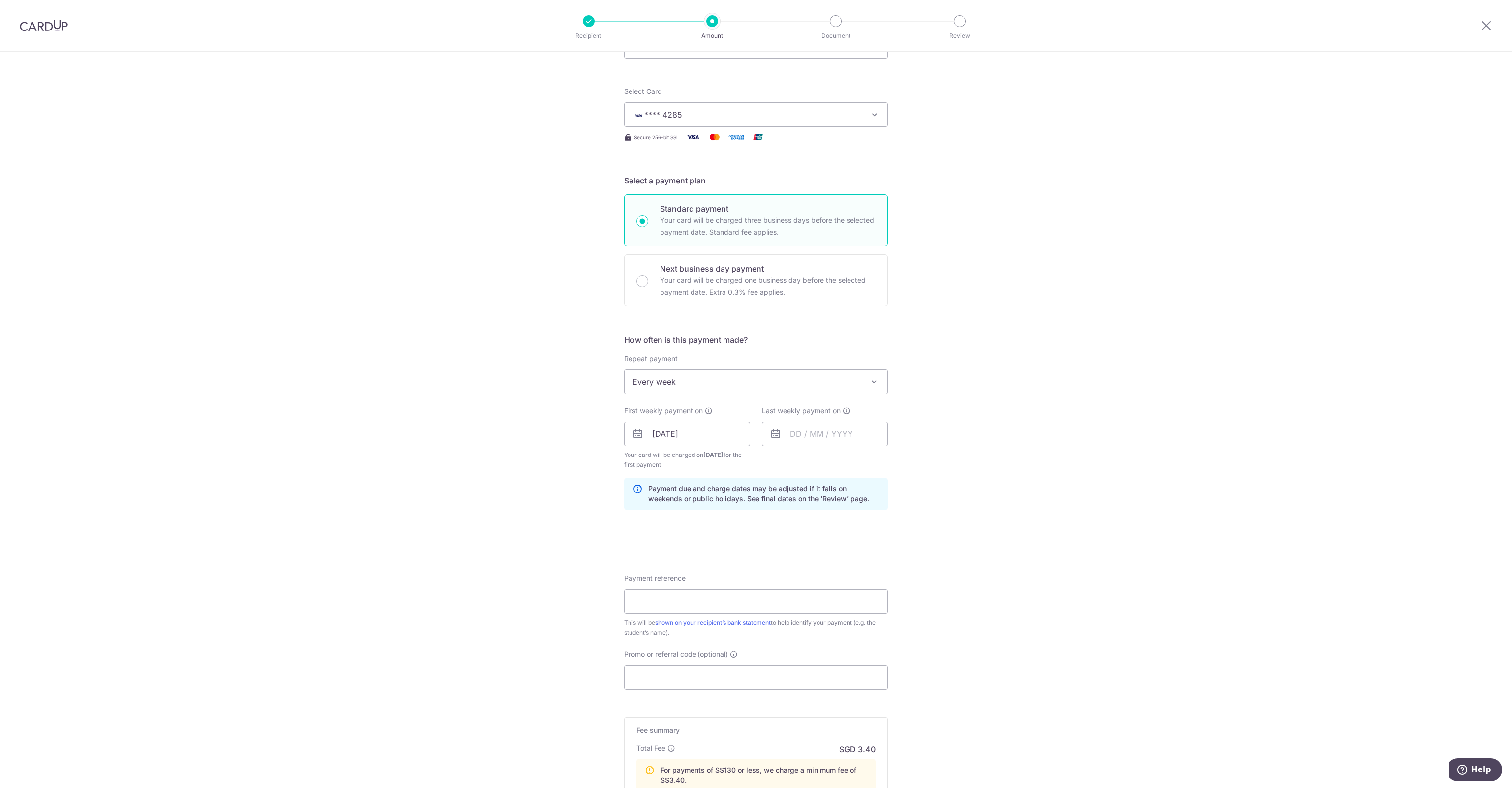
click at [1020, 515] on div "Tell us more about your payment Enter payment amount SGD 49.10 49.10 Recipient …" at bounding box center [756, 443] width 1512 height 980
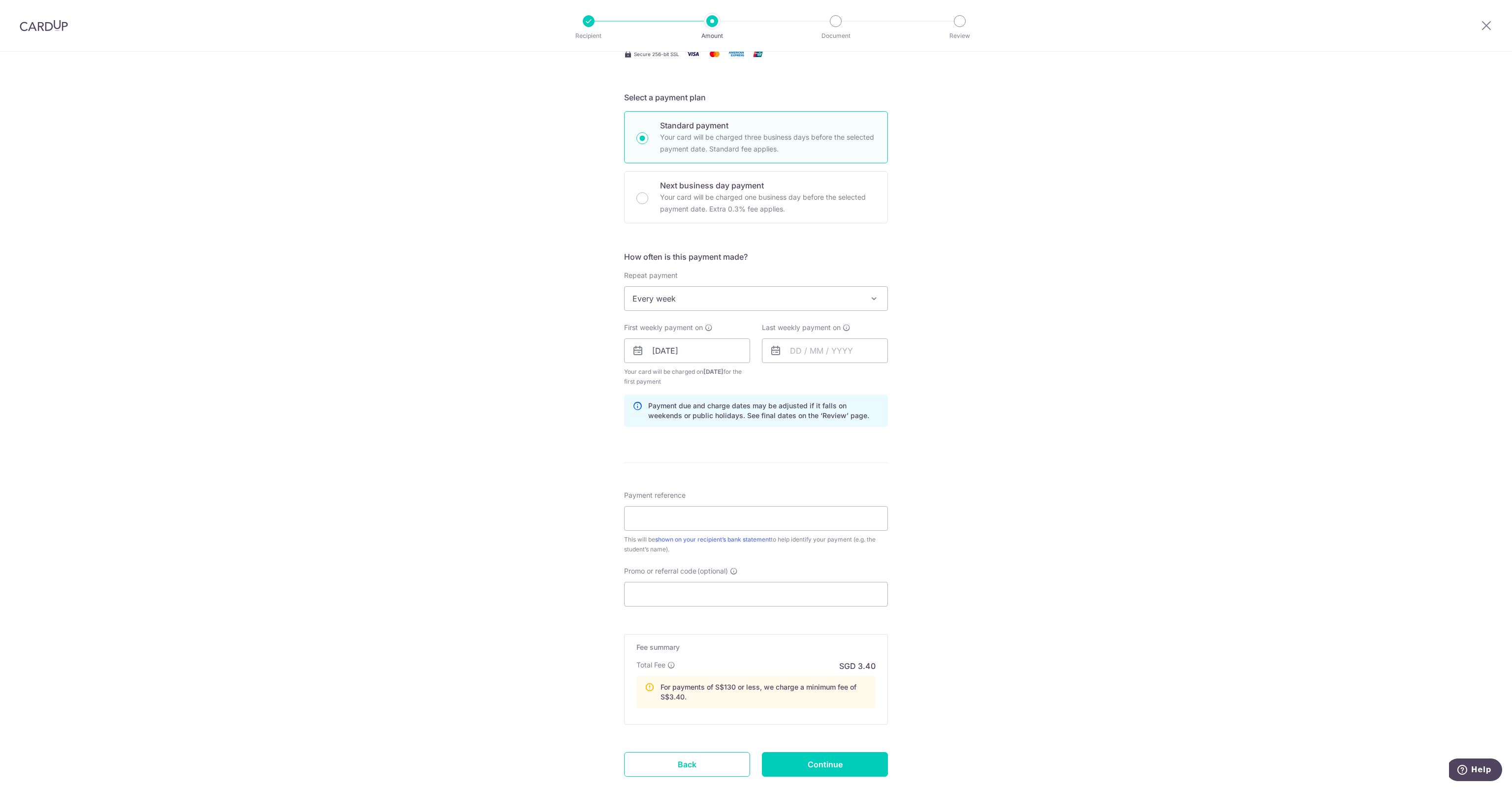
scroll to position [197, 0]
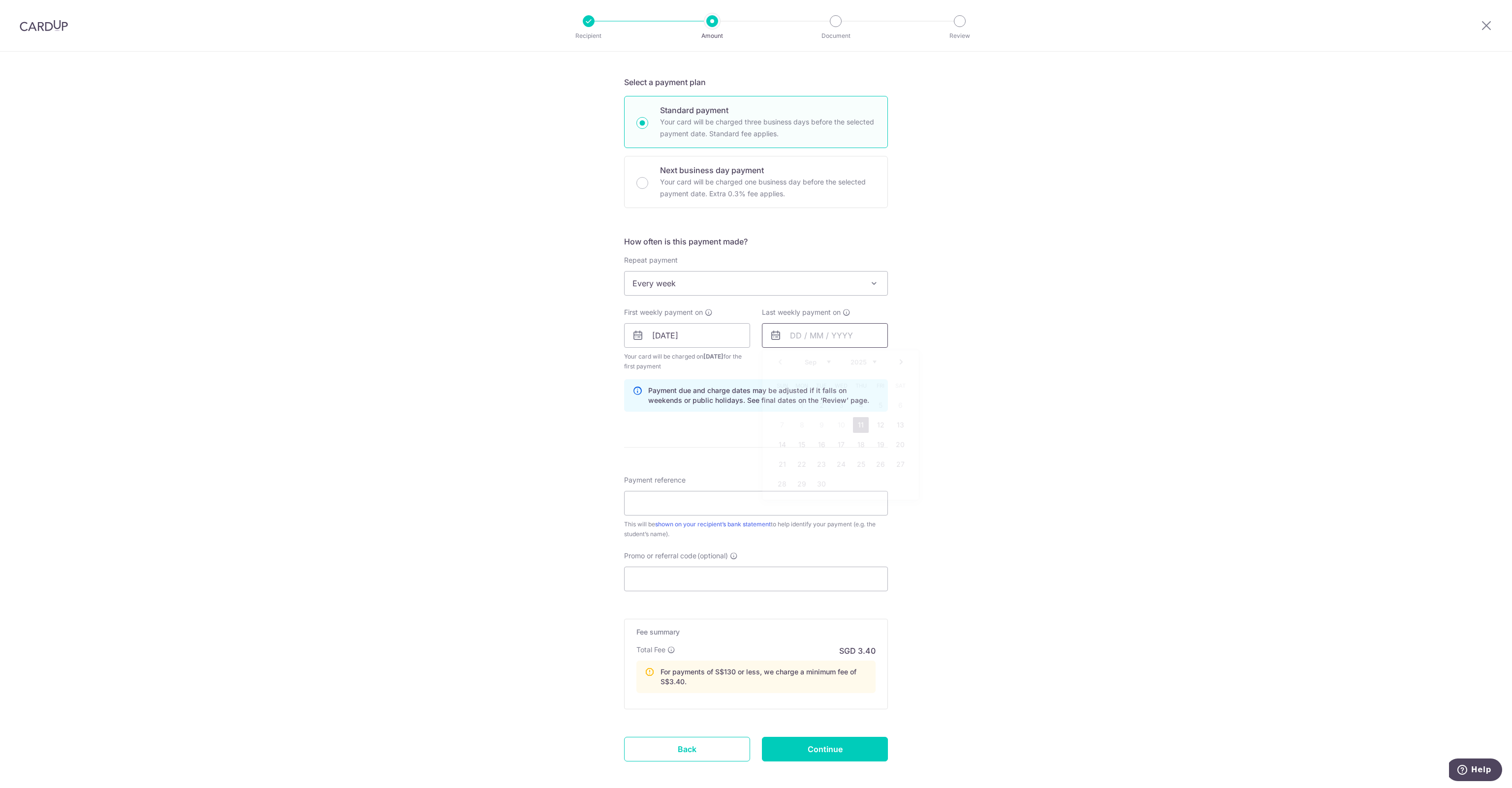
click at [822, 329] on input "text" at bounding box center [825, 336] width 126 height 25
click at [896, 364] on link "Next" at bounding box center [901, 362] width 12 height 12
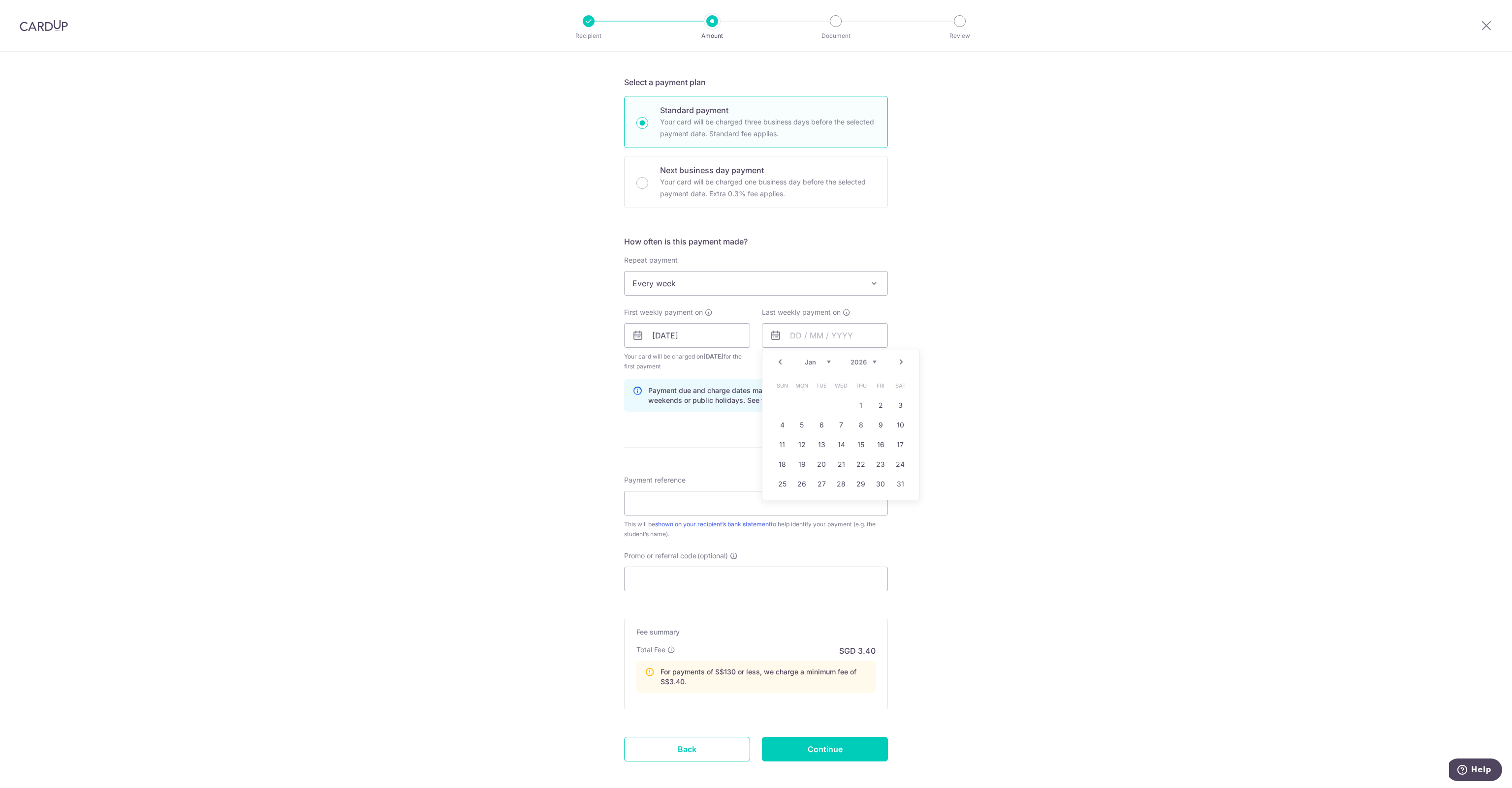
click at [896, 364] on link "Next" at bounding box center [901, 362] width 12 height 12
click at [777, 362] on link "Prev" at bounding box center [780, 362] width 12 height 12
click at [862, 484] on link "29" at bounding box center [860, 484] width 16 height 16
type input "29/01/2026"
click at [530, 388] on div "Tell us more about your payment Enter payment amount SGD 49.10 49.10 Recipient …" at bounding box center [756, 345] width 1512 height 980
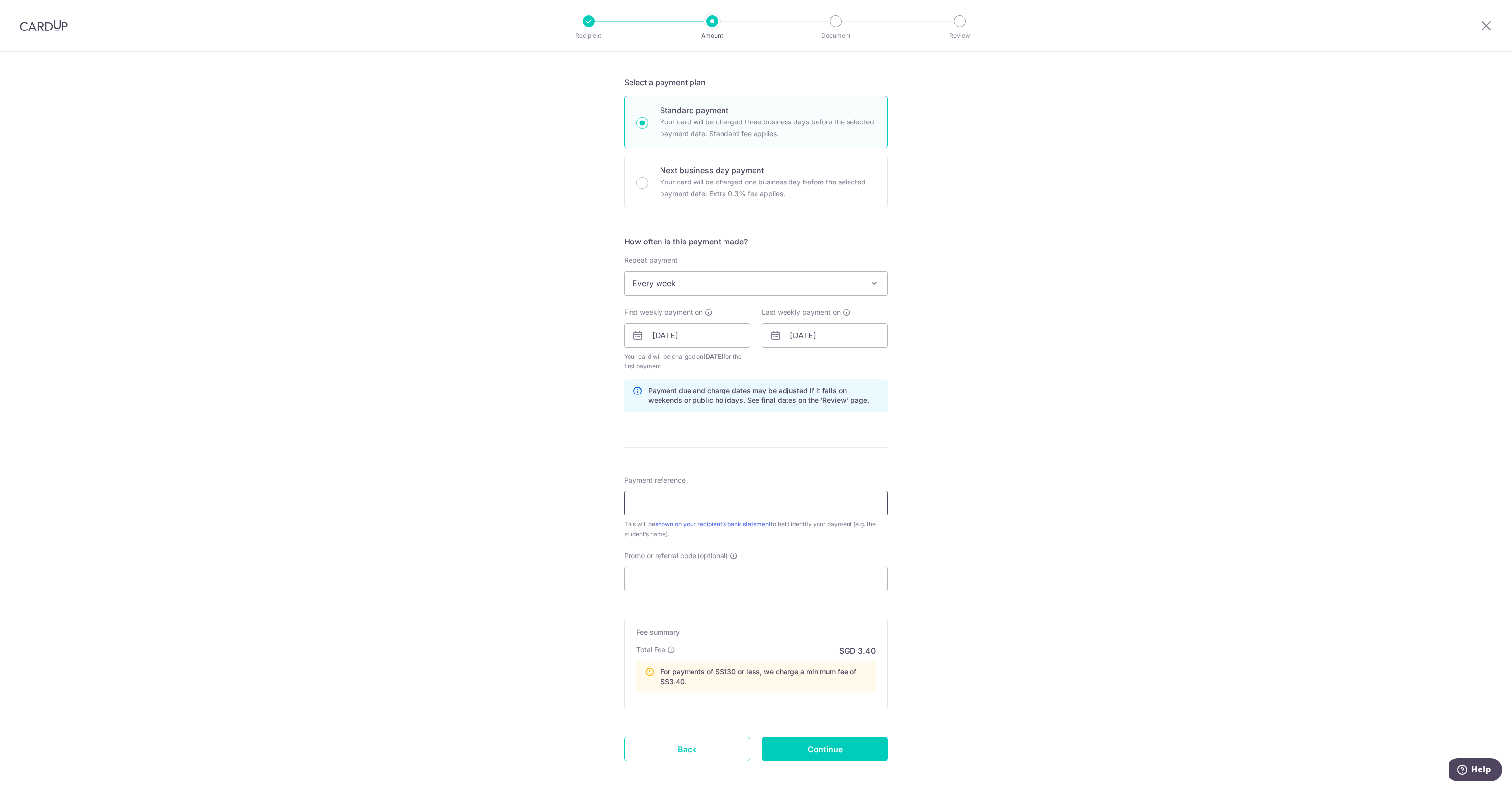
click at [637, 503] on input "Payment reference" at bounding box center [755, 503] width 264 height 25
type input "Student 1"
click at [1024, 509] on div "Tell us more about your payment Enter payment amount SGD 49.10 49.10 Recipient …" at bounding box center [756, 345] width 1512 height 980
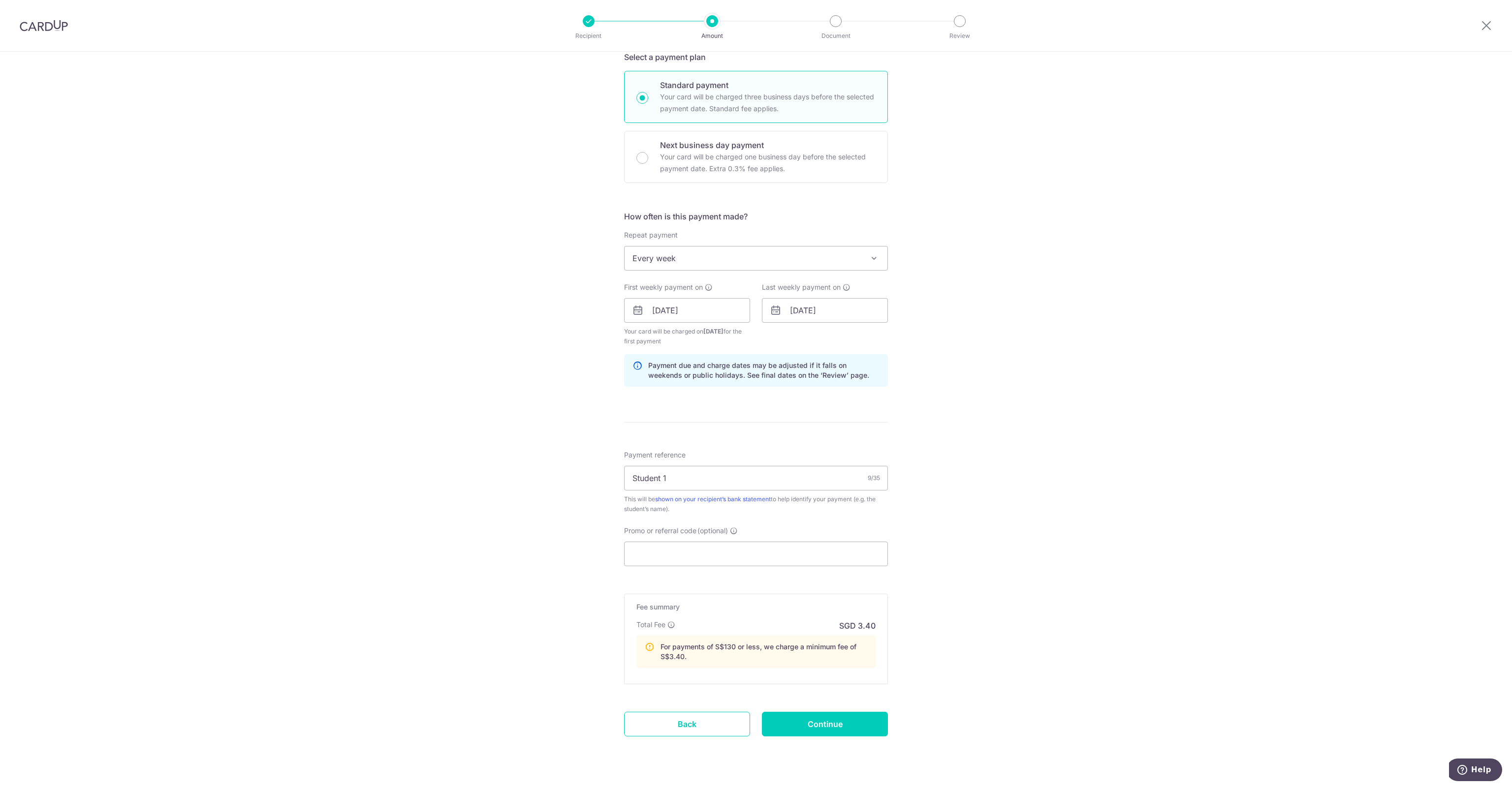
scroll to position [242, 0]
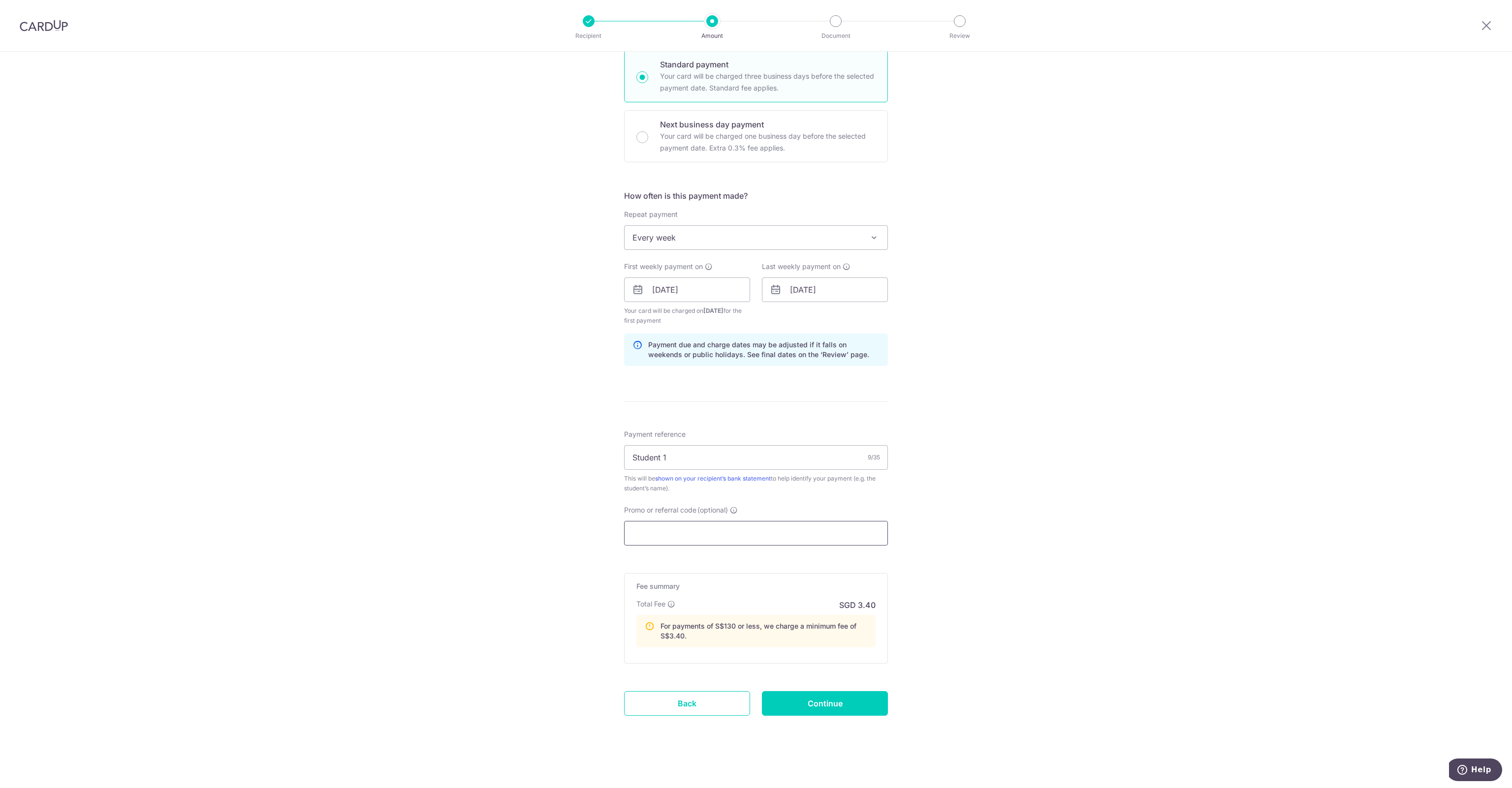
click at [838, 538] on input "Promo or referral code (optional)" at bounding box center [755, 533] width 264 height 25
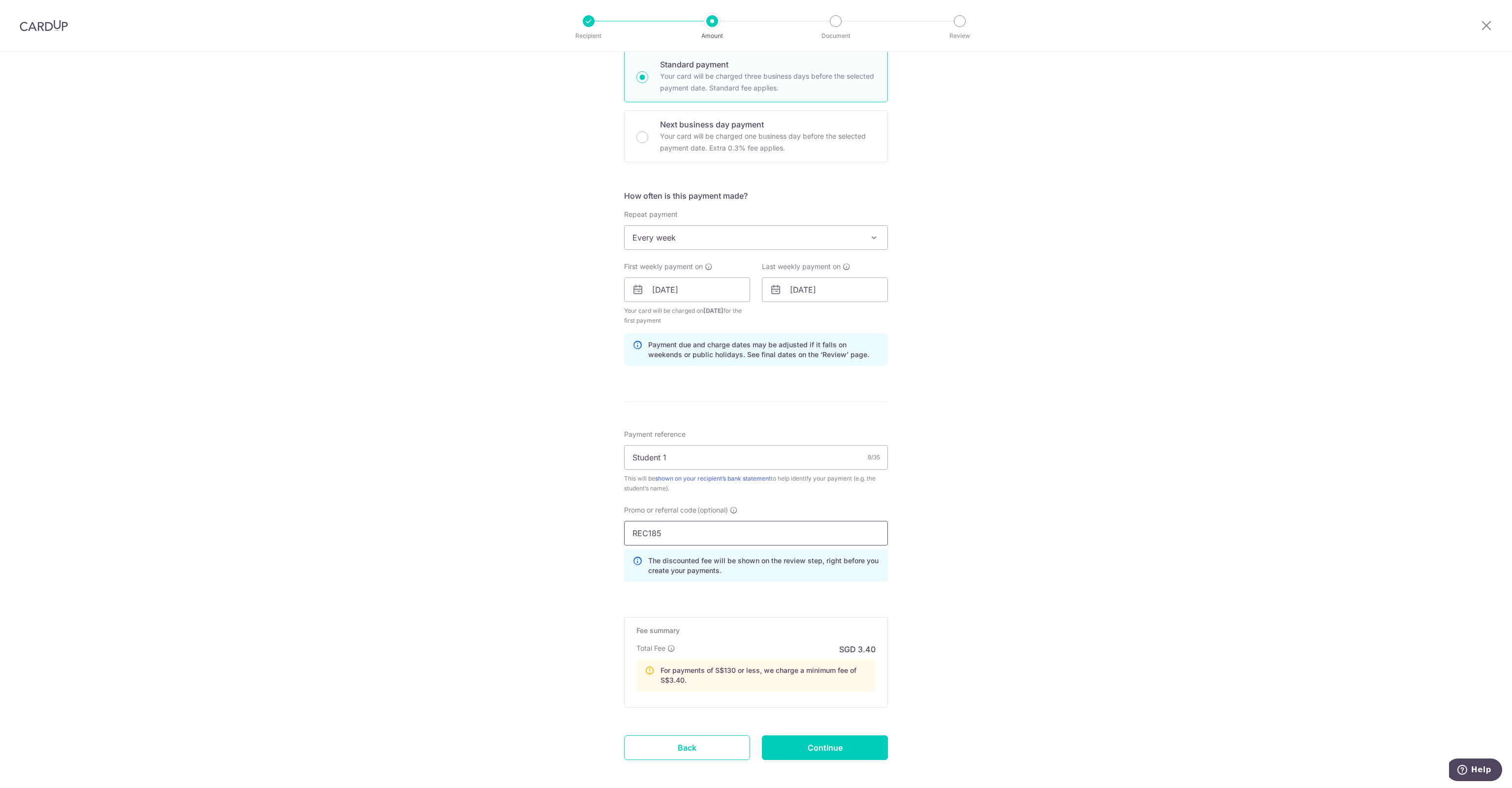
type input "REC185"
click at [431, 550] on div "Tell us more about your payment Enter payment amount SGD 49.10 49.10 Recipient …" at bounding box center [756, 322] width 1512 height 1025
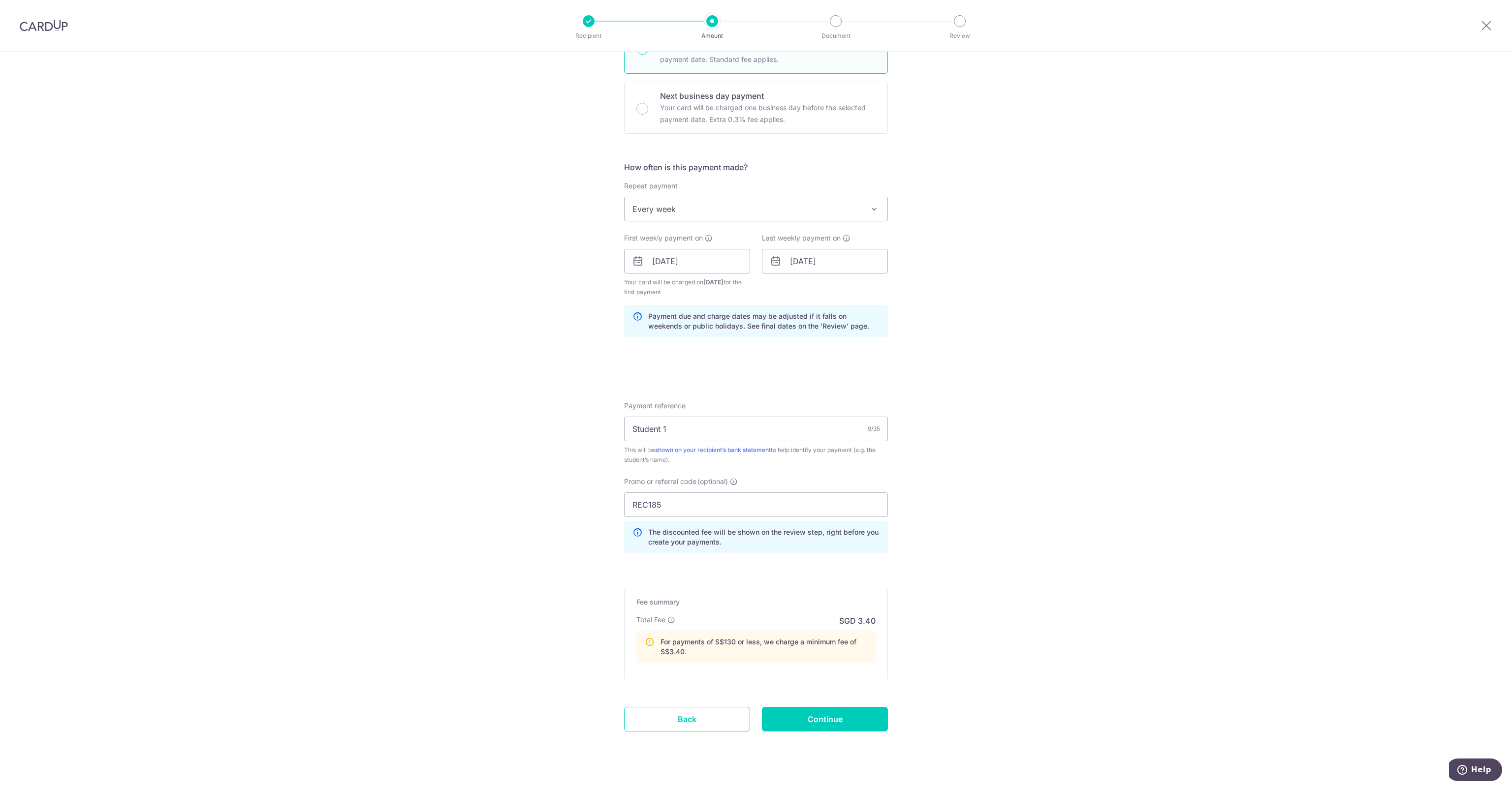
scroll to position [287, 0]
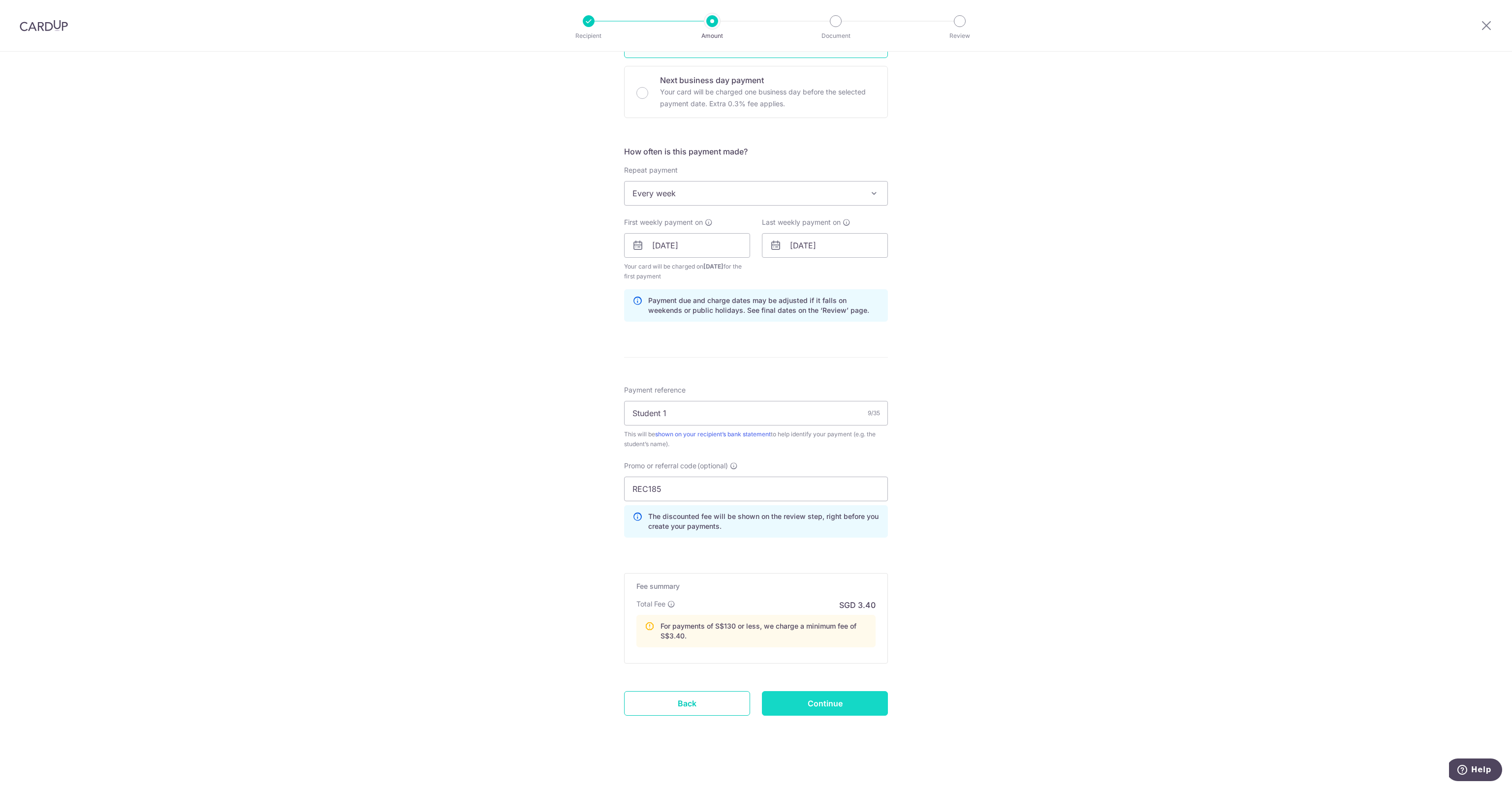
click at [792, 709] on input "Continue" at bounding box center [825, 704] width 126 height 25
type input "Create Schedule"
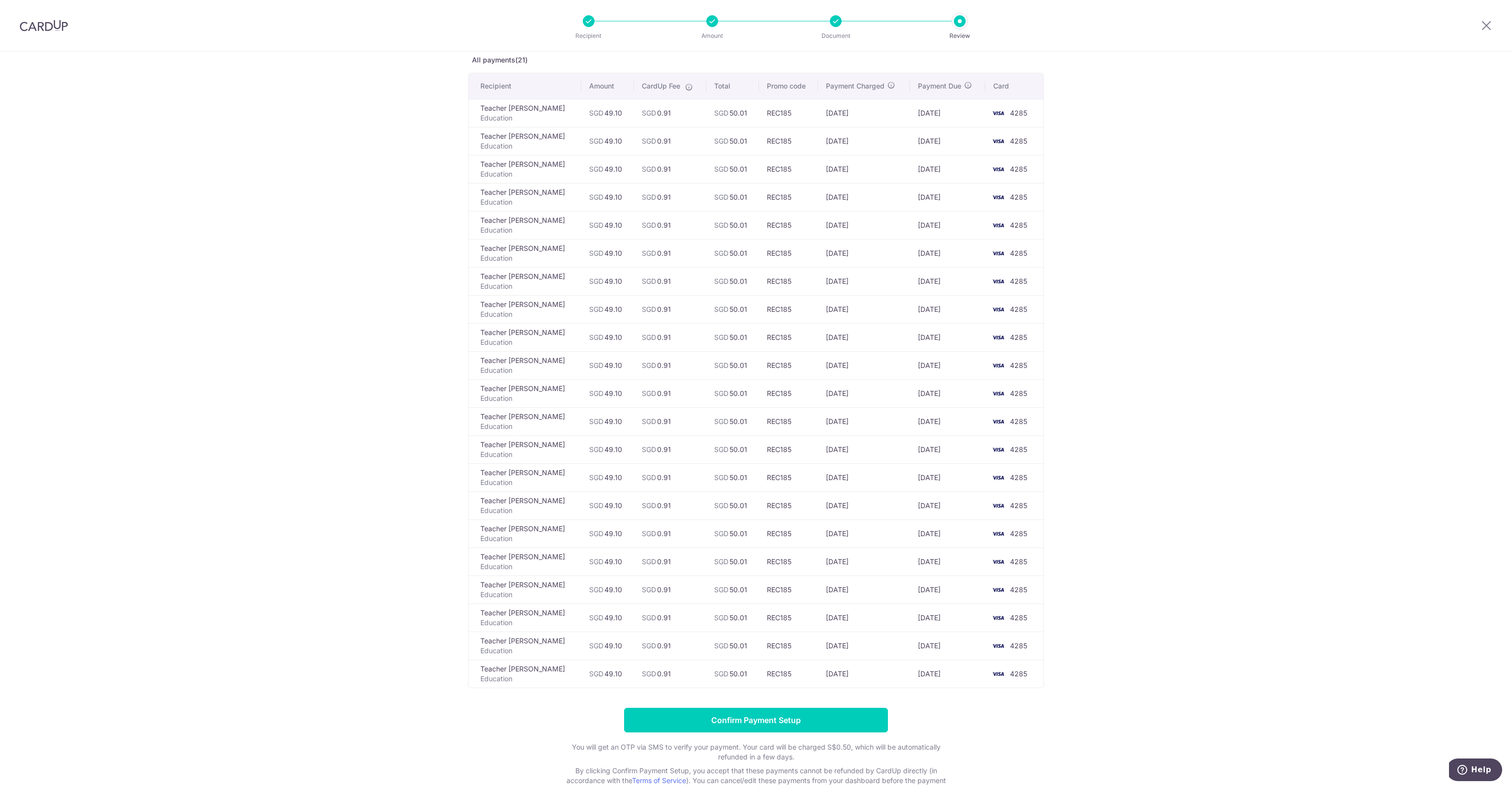
scroll to position [117, 0]
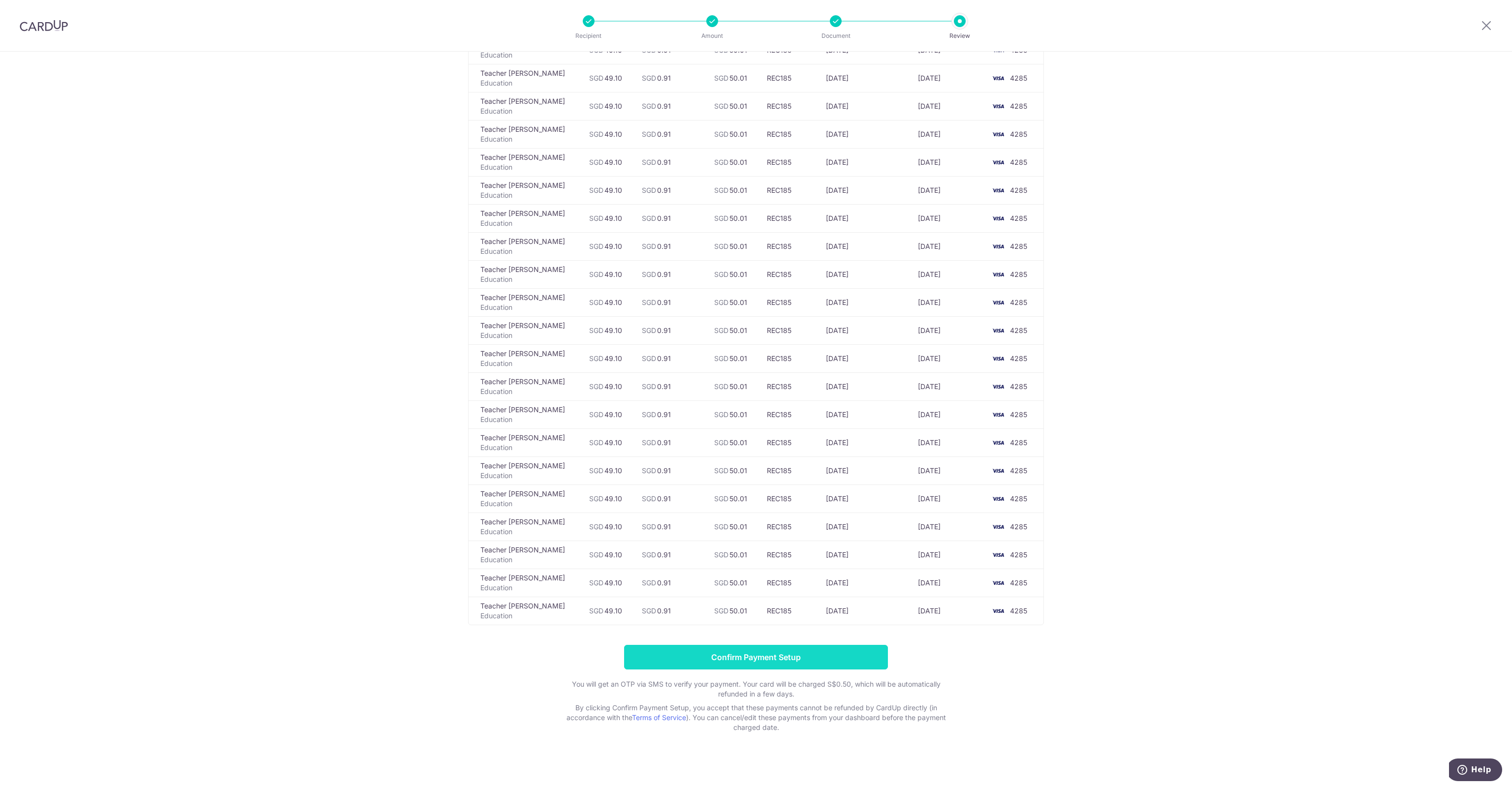
click at [788, 652] on input "Confirm Payment Setup" at bounding box center [755, 657] width 264 height 25
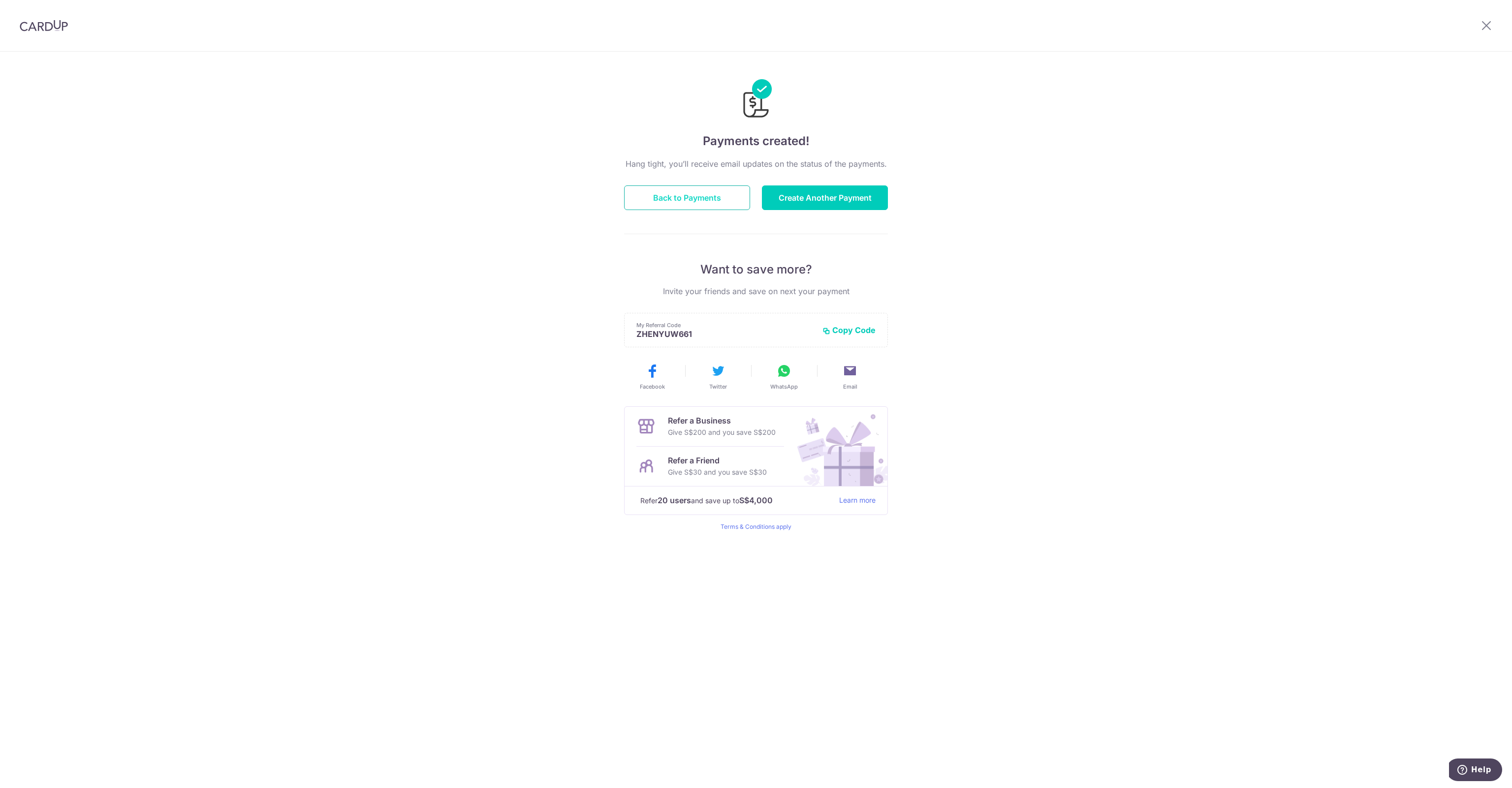
click at [704, 205] on button "Back to Payments" at bounding box center [687, 198] width 126 height 25
